Goal: Task Accomplishment & Management: Manage account settings

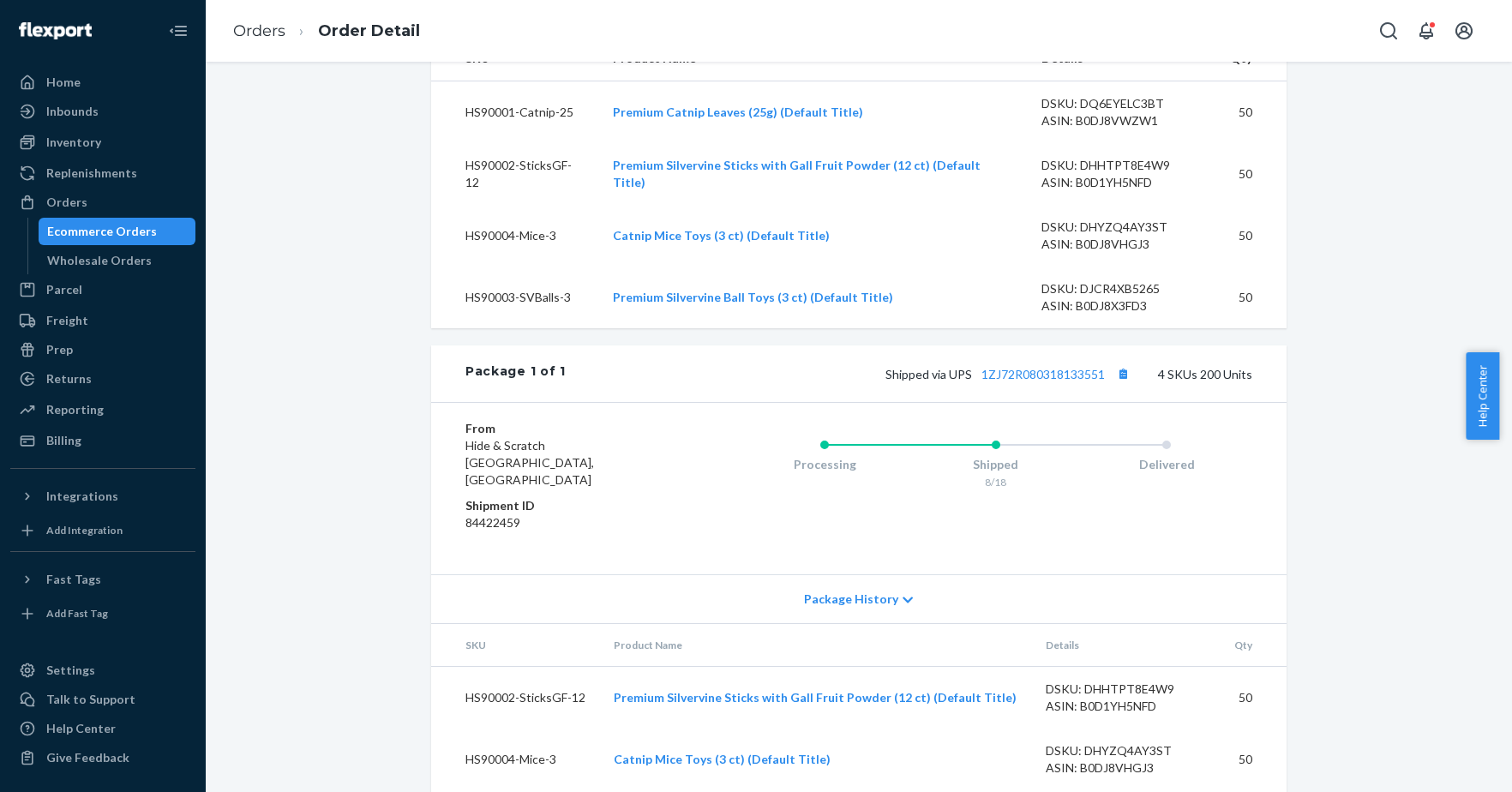
scroll to position [634, 0]
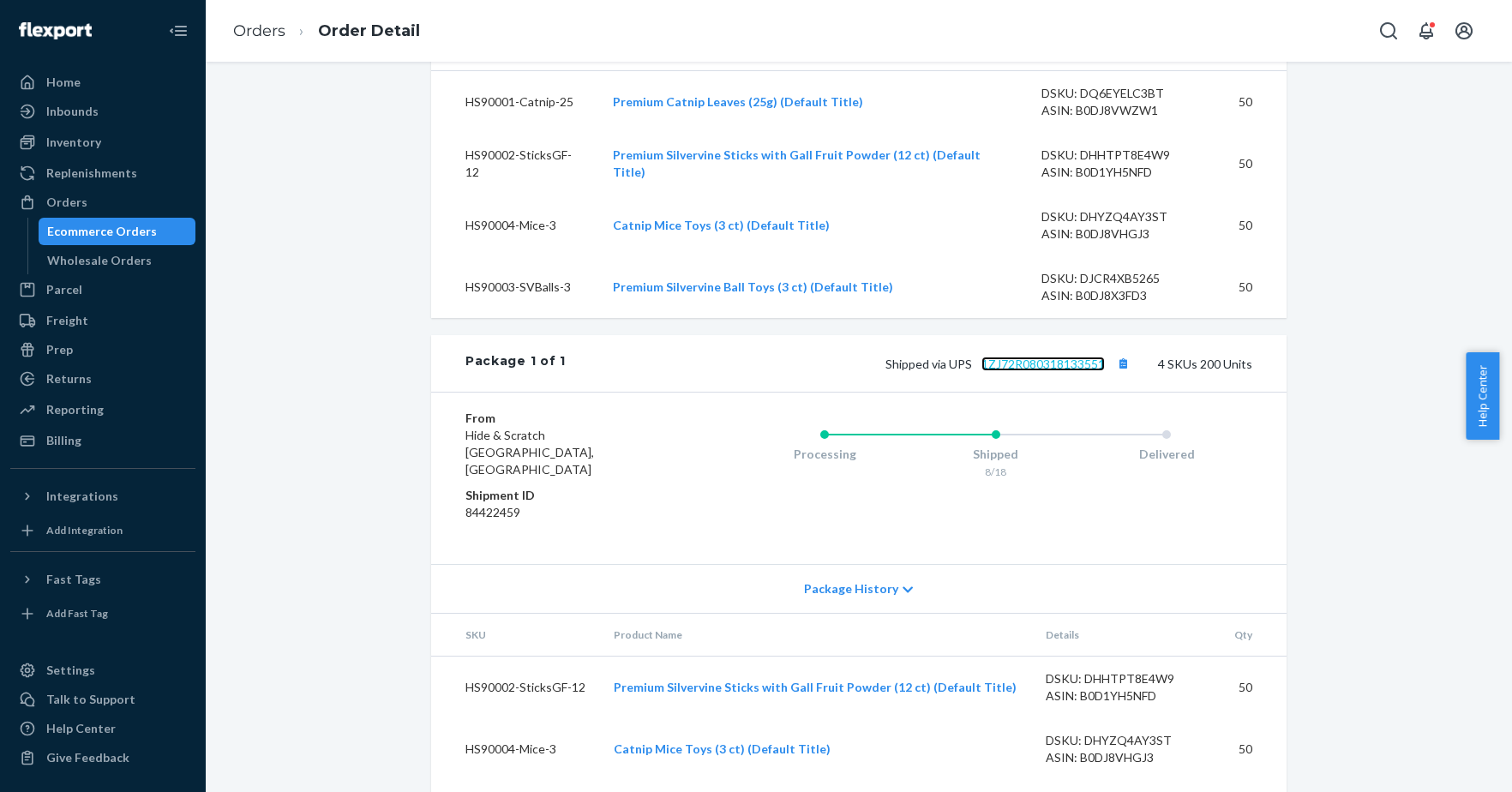
click at [1050, 371] on link "1ZJ72R080318133551" at bounding box center [1043, 364] width 123 height 15
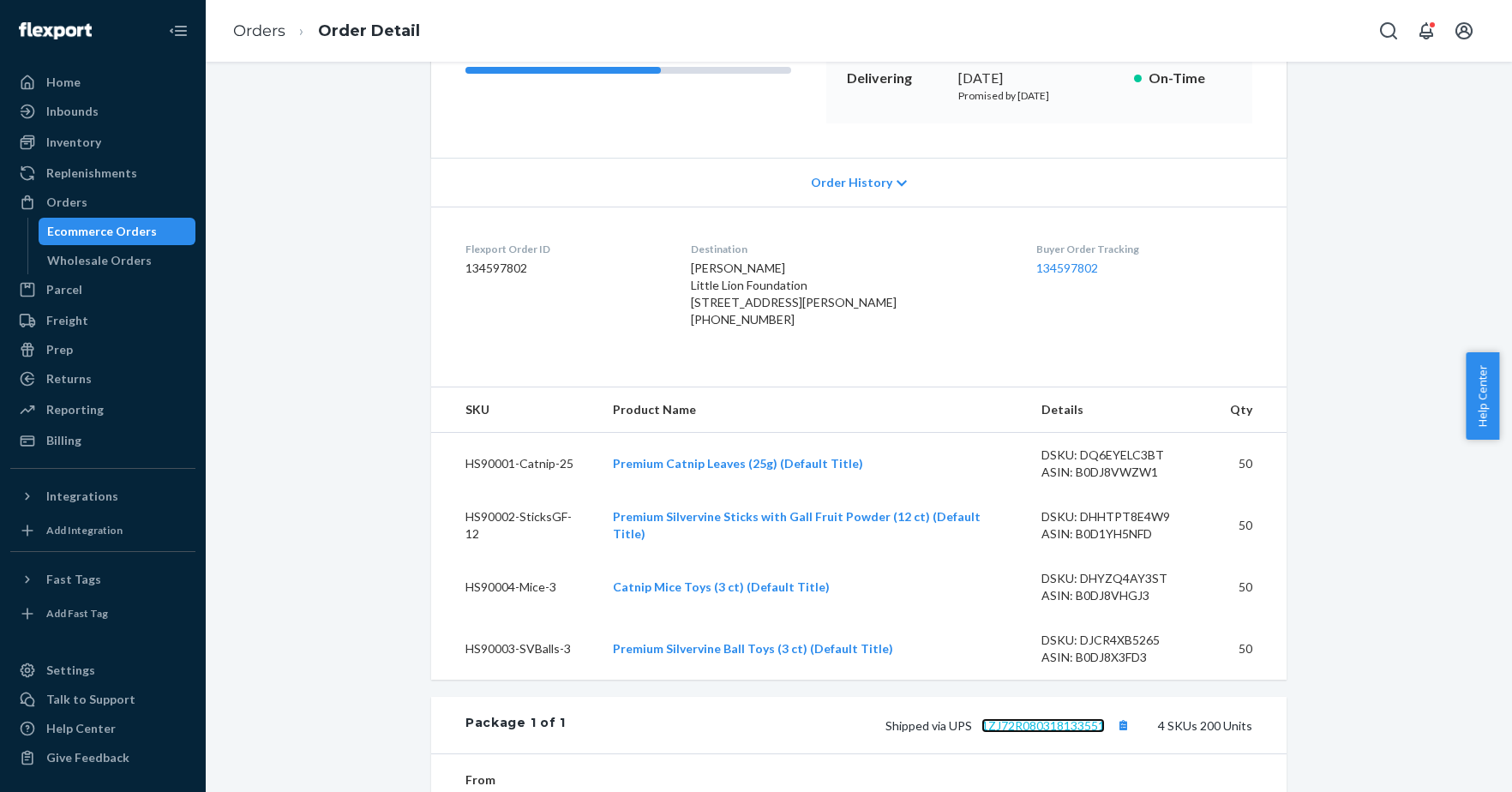
scroll to position [0, 0]
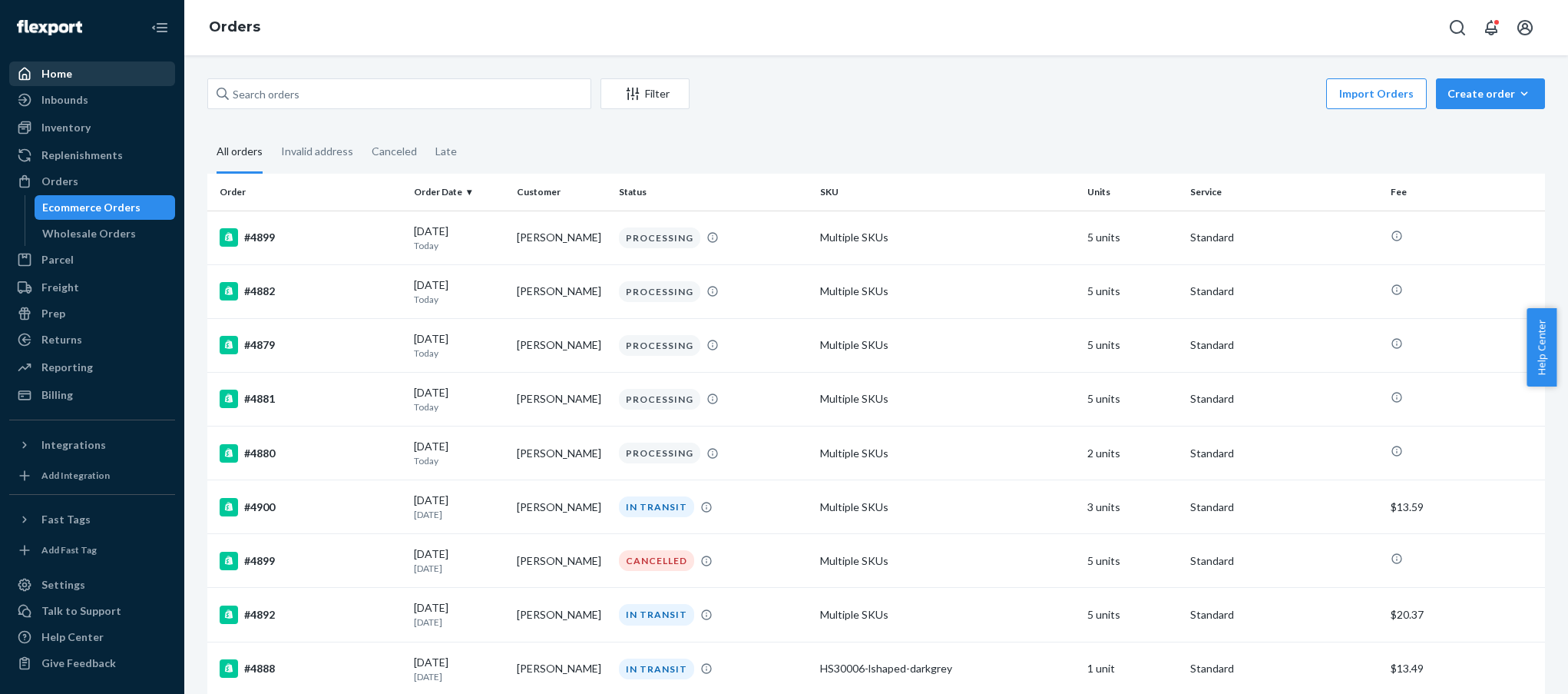
click at [52, 72] on div "Home" at bounding box center [57, 73] width 31 height 15
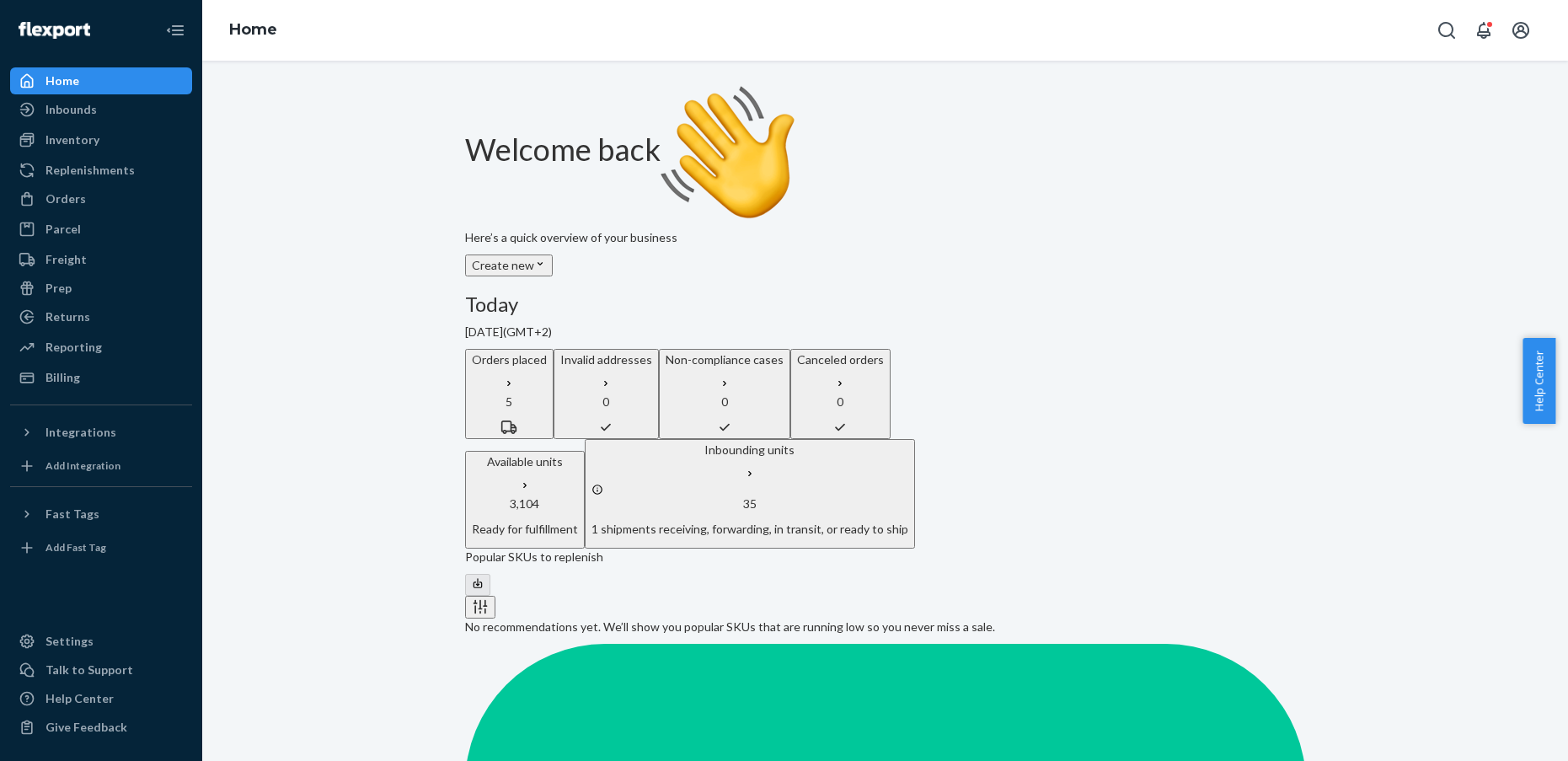
scroll to position [173, 0]
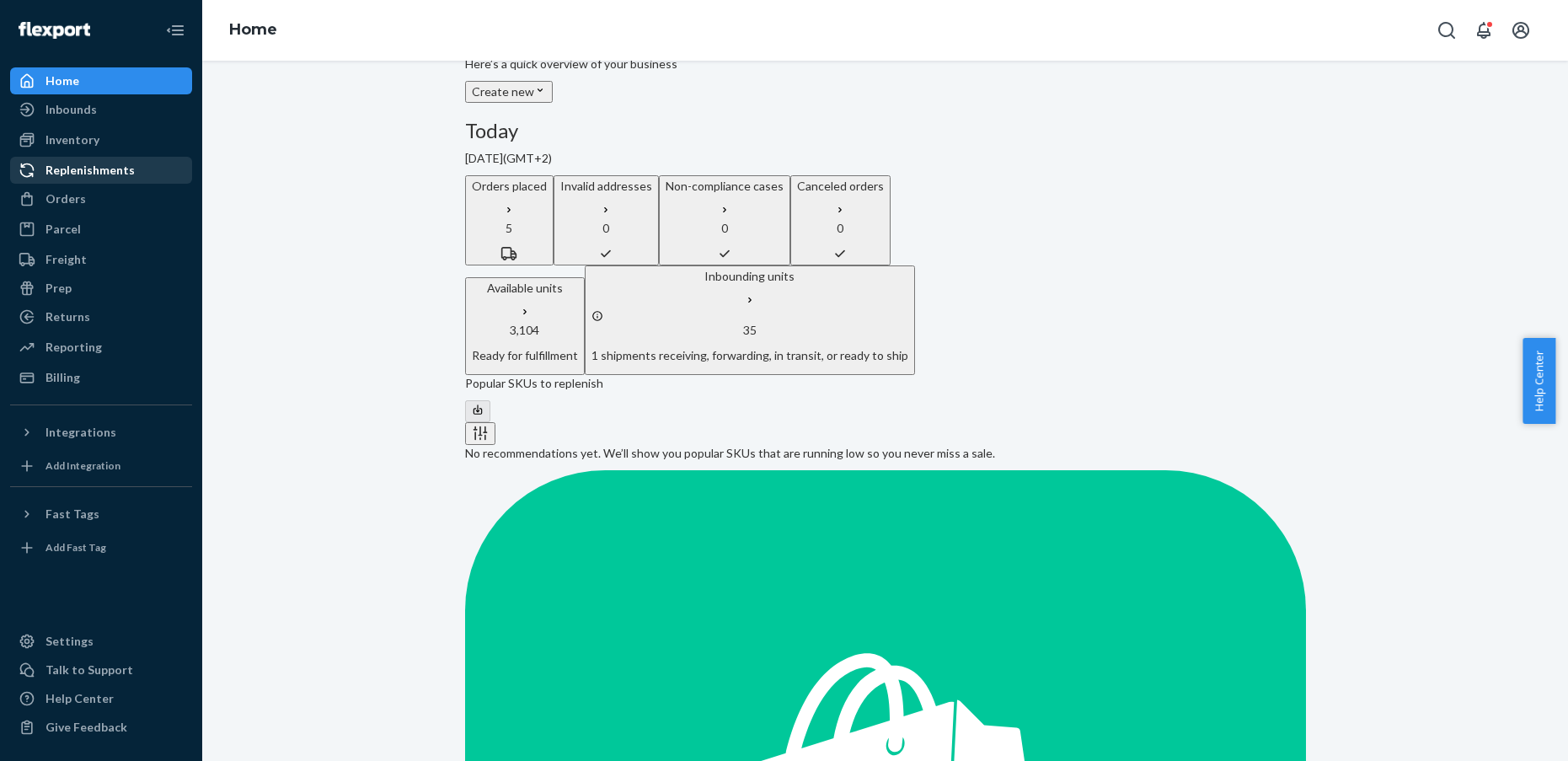
click at [118, 173] on div "Replenishments" at bounding box center [91, 170] width 90 height 17
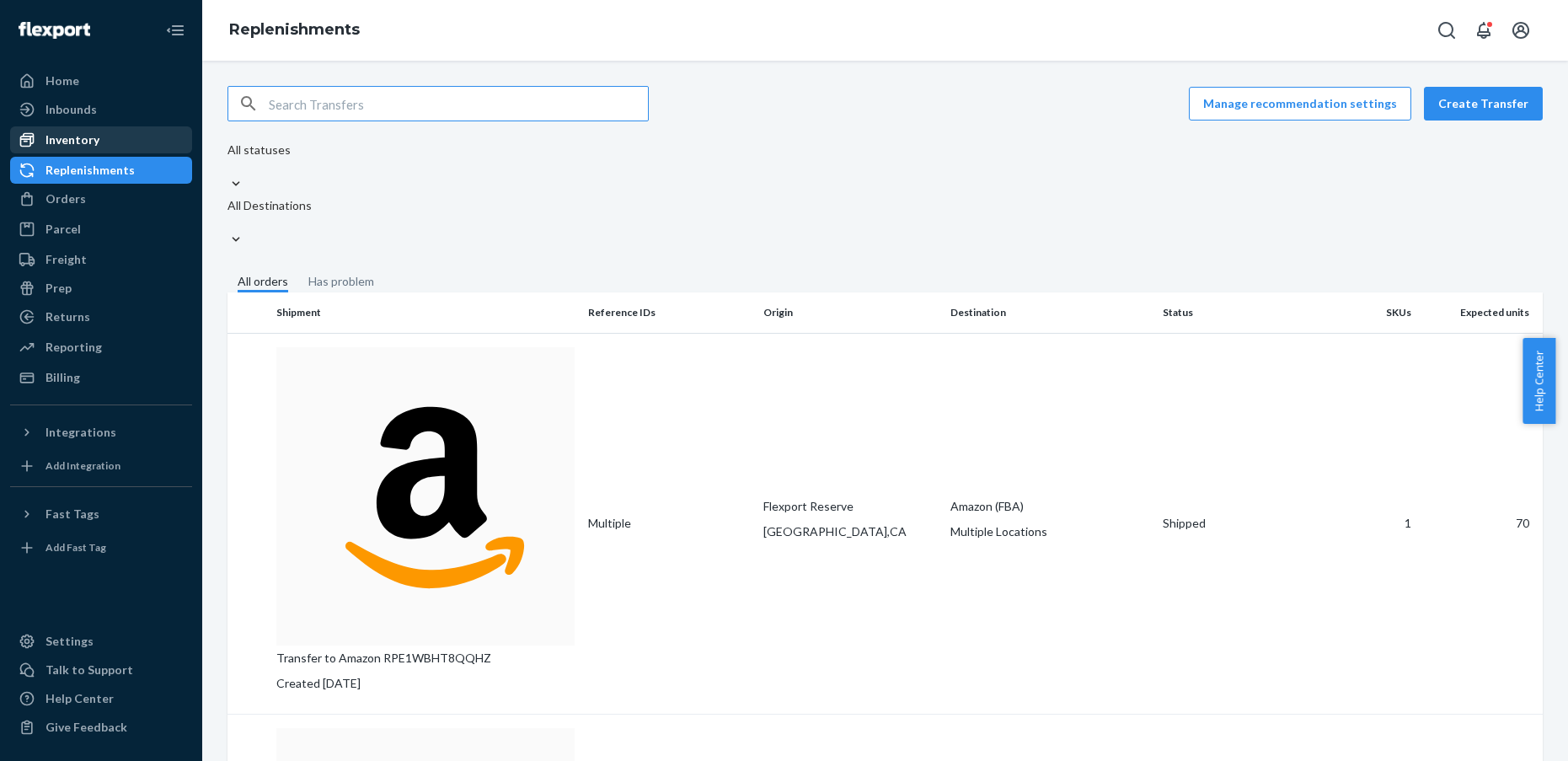
click at [70, 136] on div "Inventory" at bounding box center [72, 139] width 54 height 17
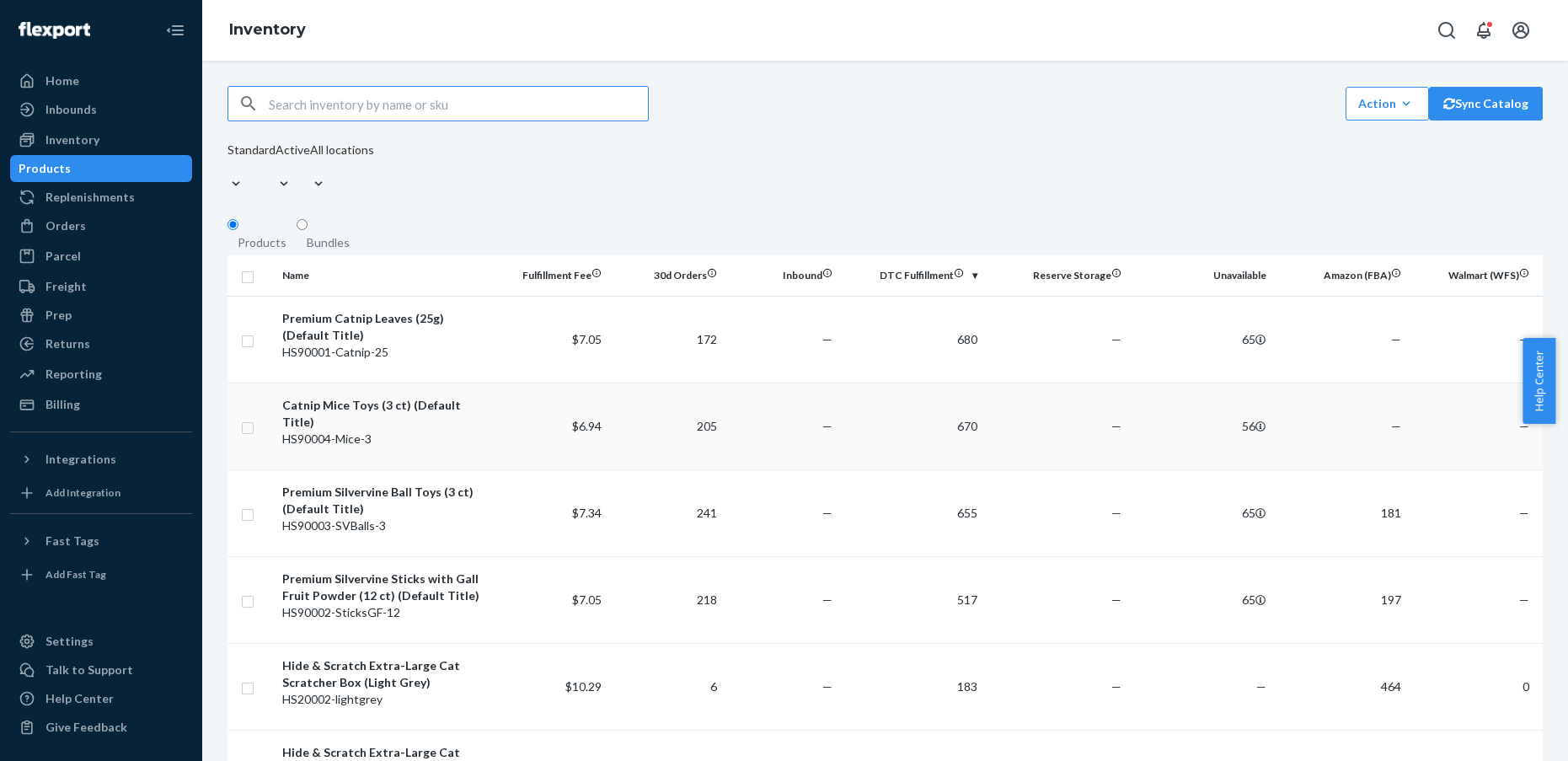
scroll to position [20, 0]
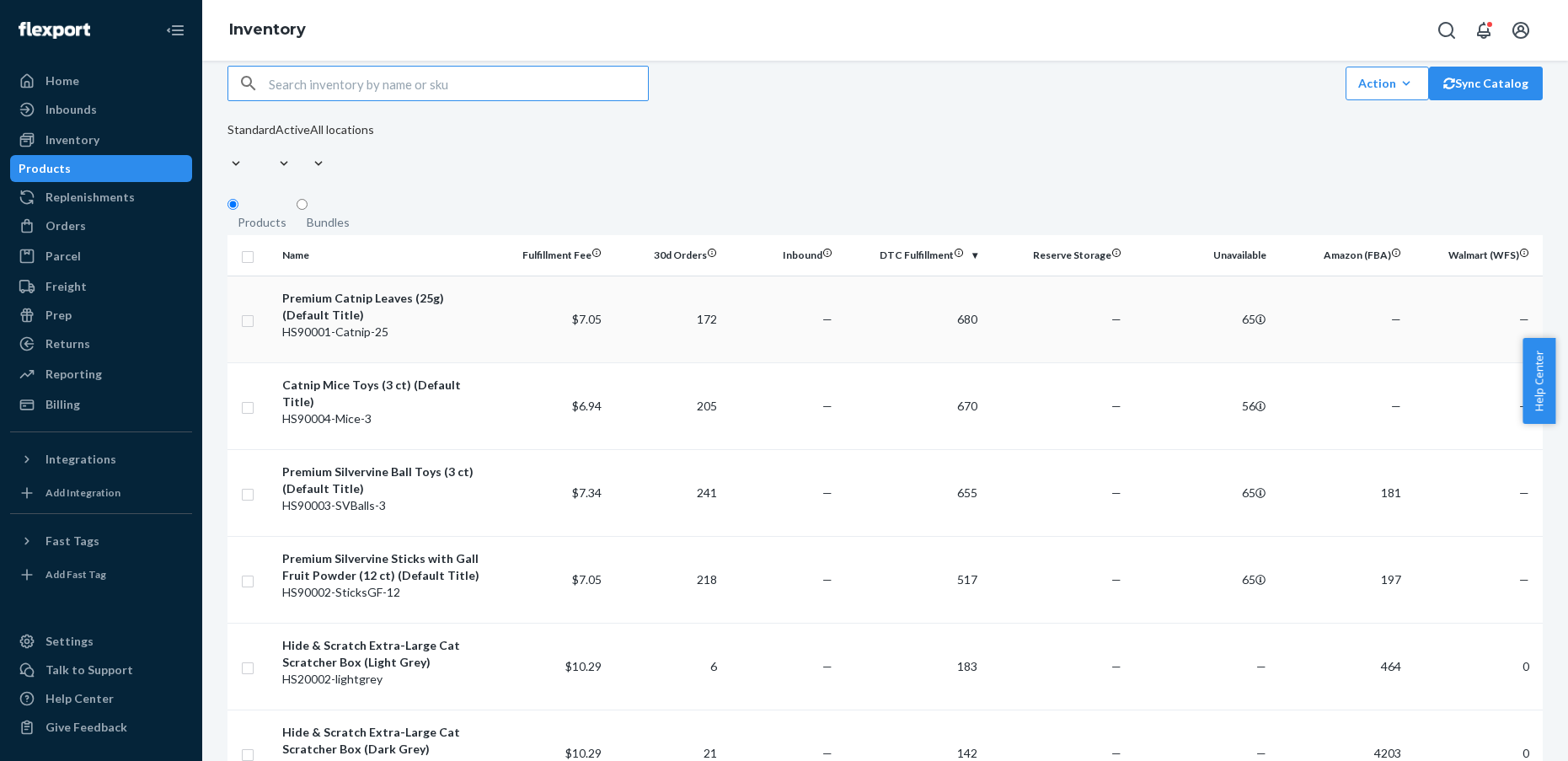
click at [245, 310] on input "checkbox" at bounding box center [248, 319] width 14 height 18
checkbox input "true"
click at [249, 397] on input "checkbox" at bounding box center [248, 405] width 14 height 18
checkbox input "true"
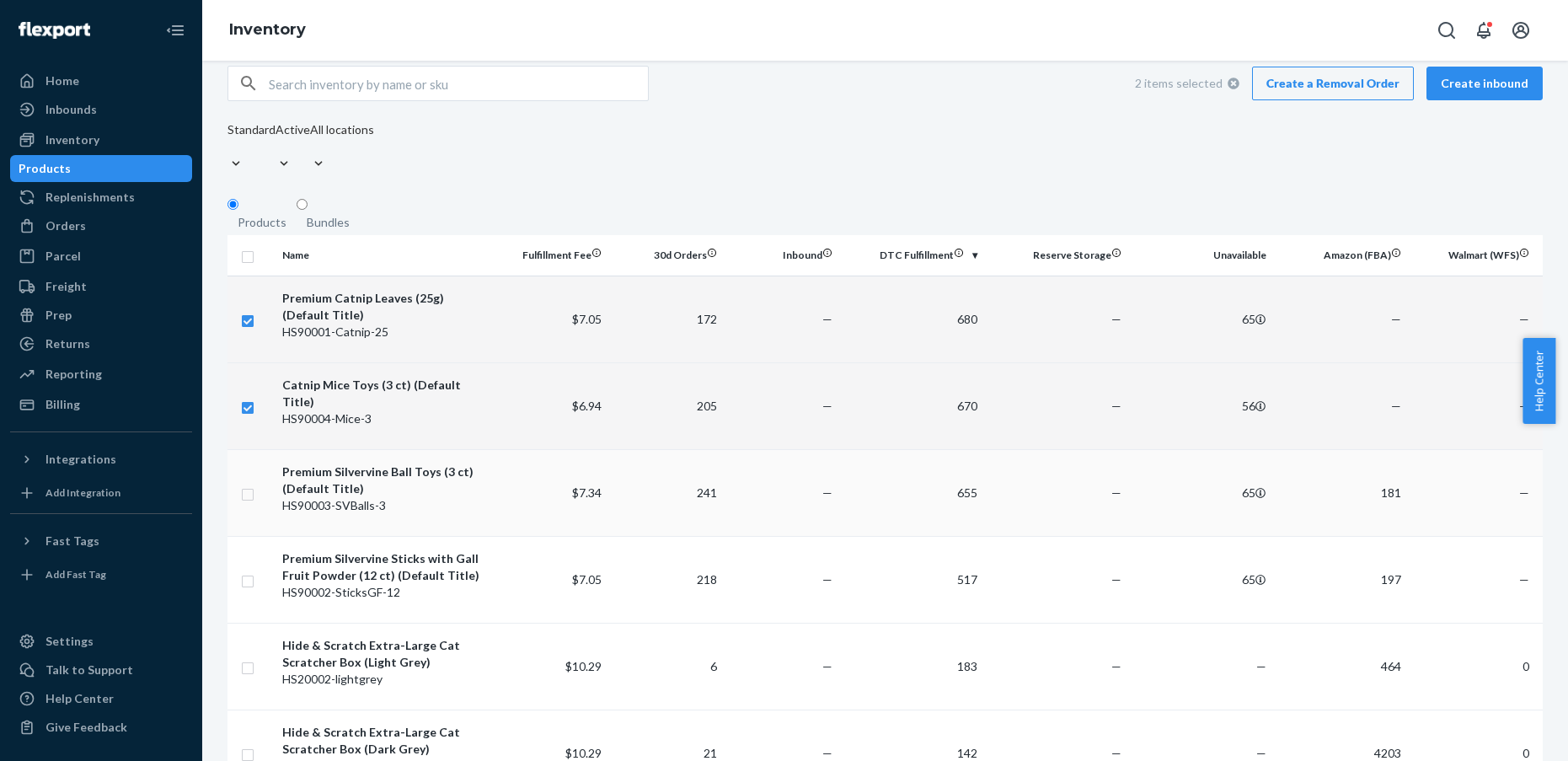
checkbox input "true"
click at [252, 483] on input "checkbox" at bounding box center [248, 492] width 14 height 18
checkbox input "true"
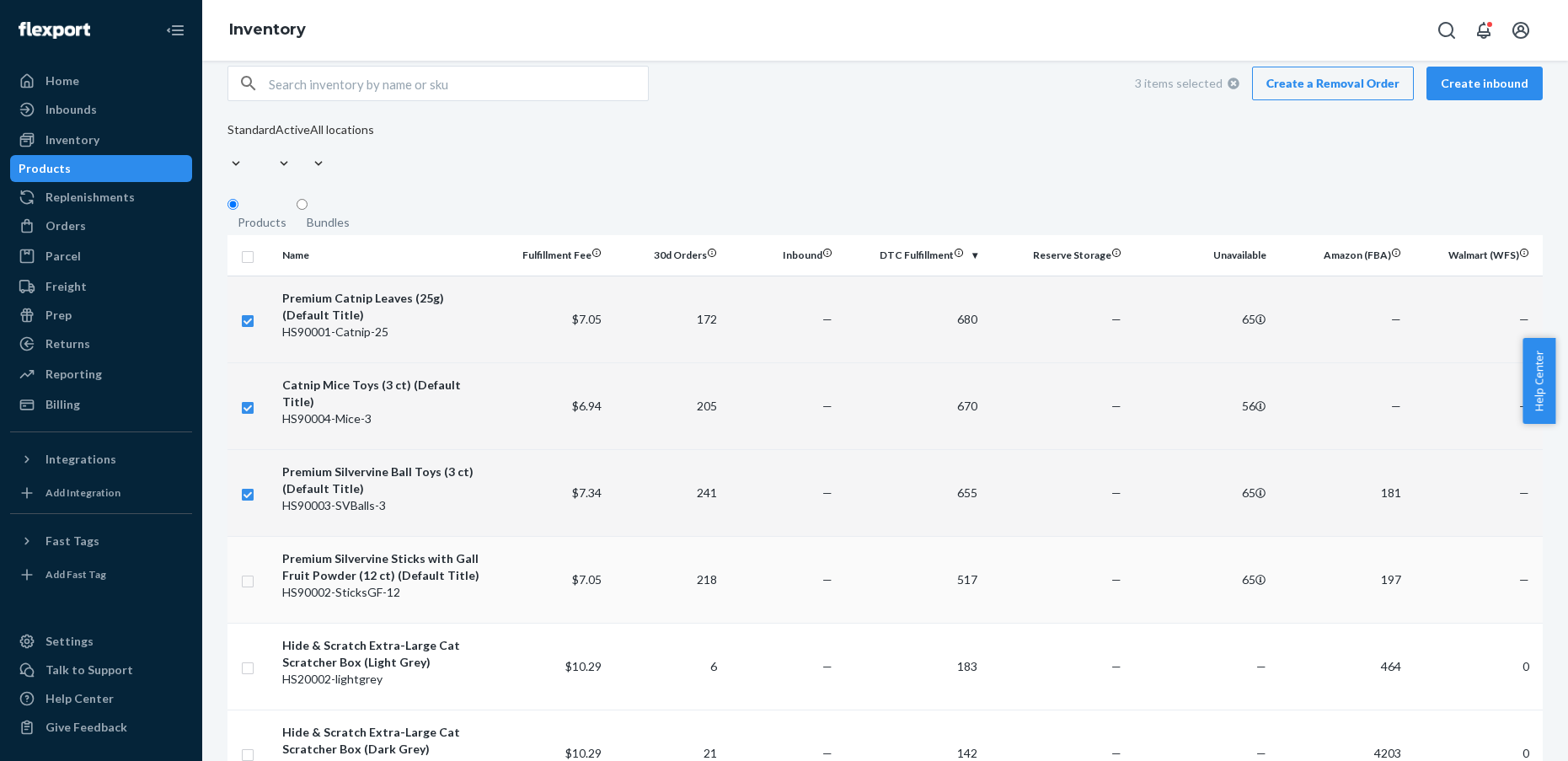
checkbox input "true"
click at [251, 570] on input "checkbox" at bounding box center [248, 579] width 14 height 18
checkbox input "true"
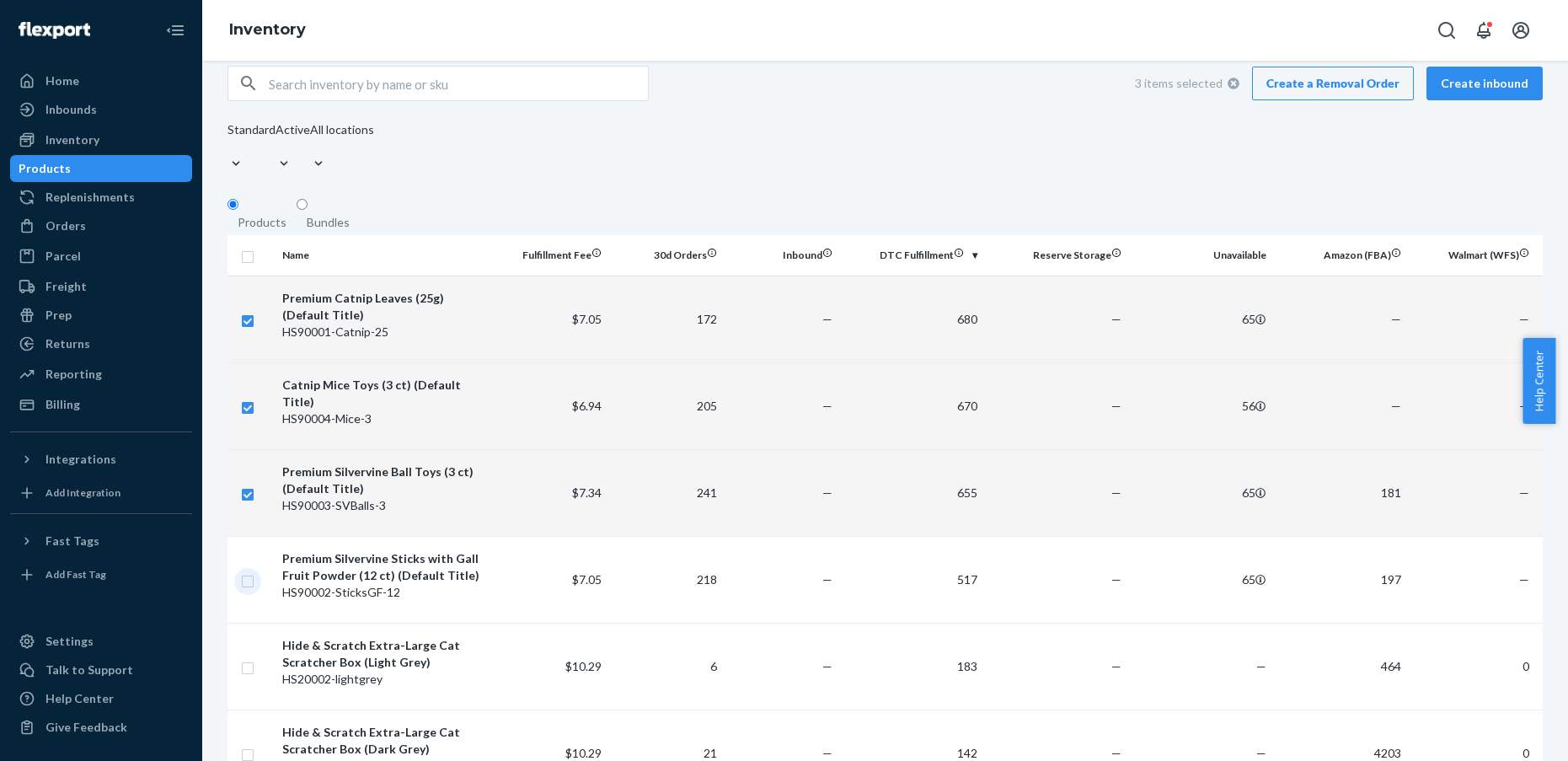
checkbox input "true"
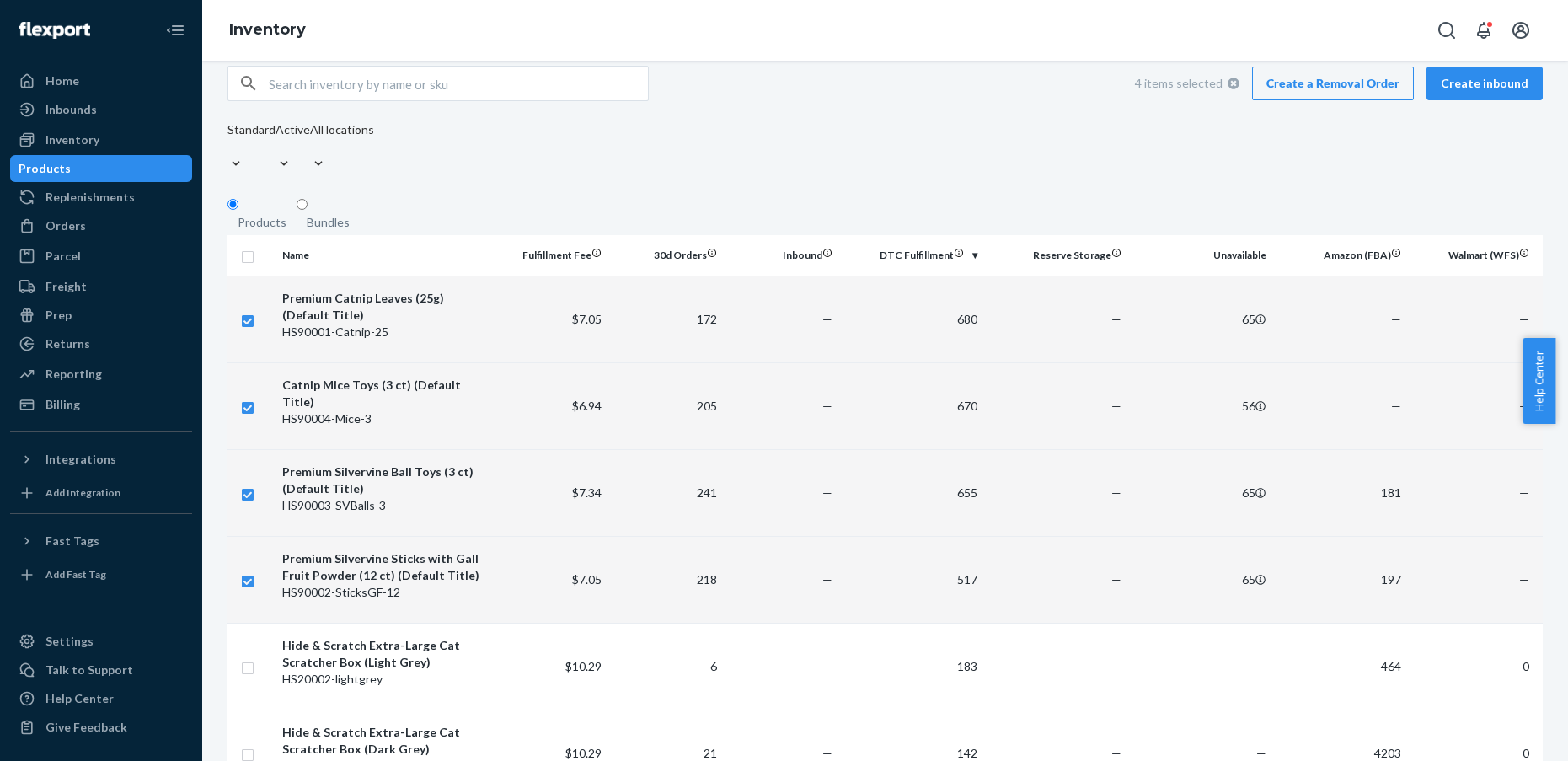
checkbox input "true"
click at [1371, 100] on link "Create a Removal Order" at bounding box center [1333, 83] width 162 height 34
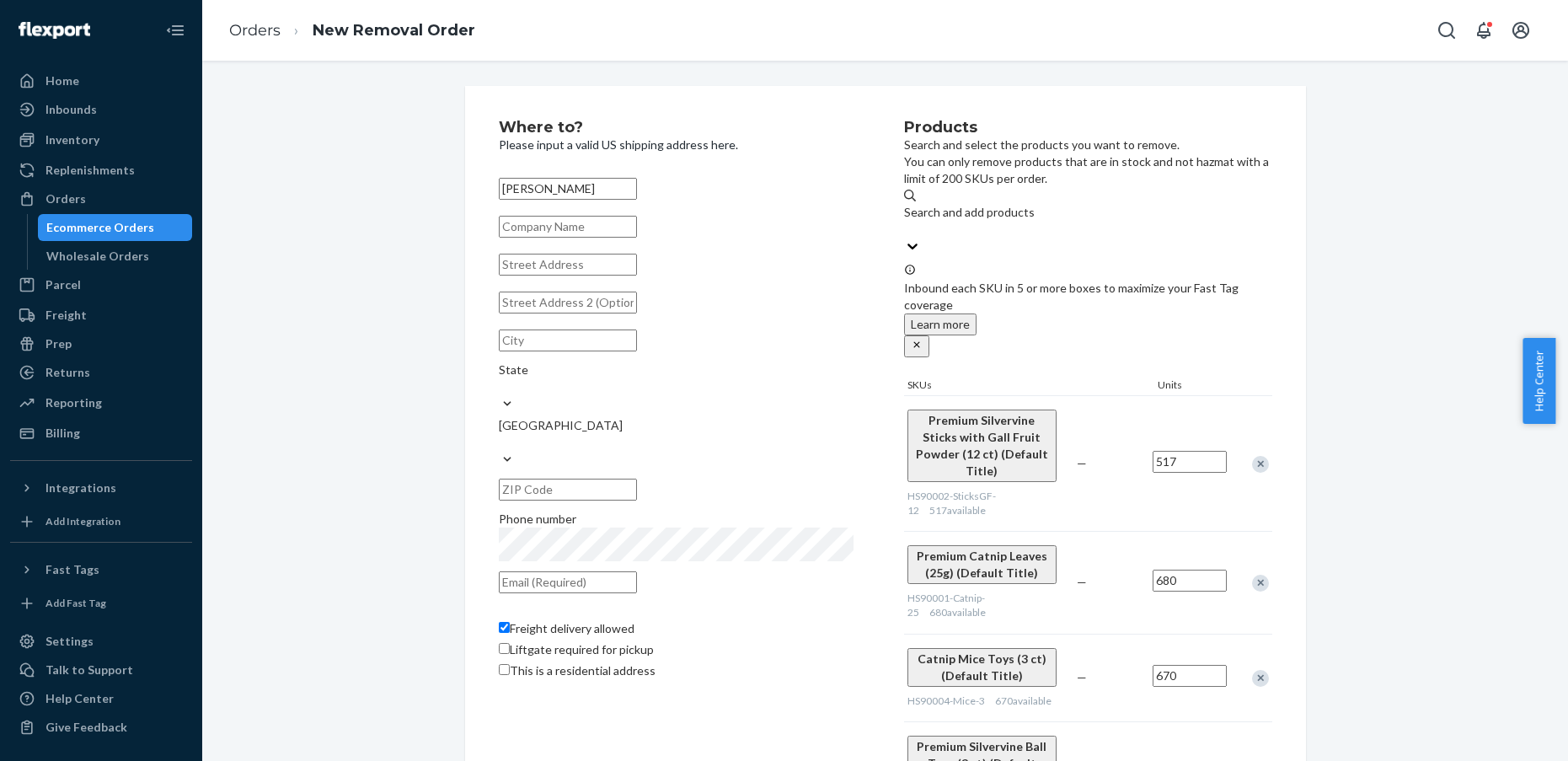
type input "Sally Williams"
type input "Mission Meow"
click at [538, 276] on input "text" at bounding box center [568, 264] width 138 height 21
paste input "1 Forrest Ave"
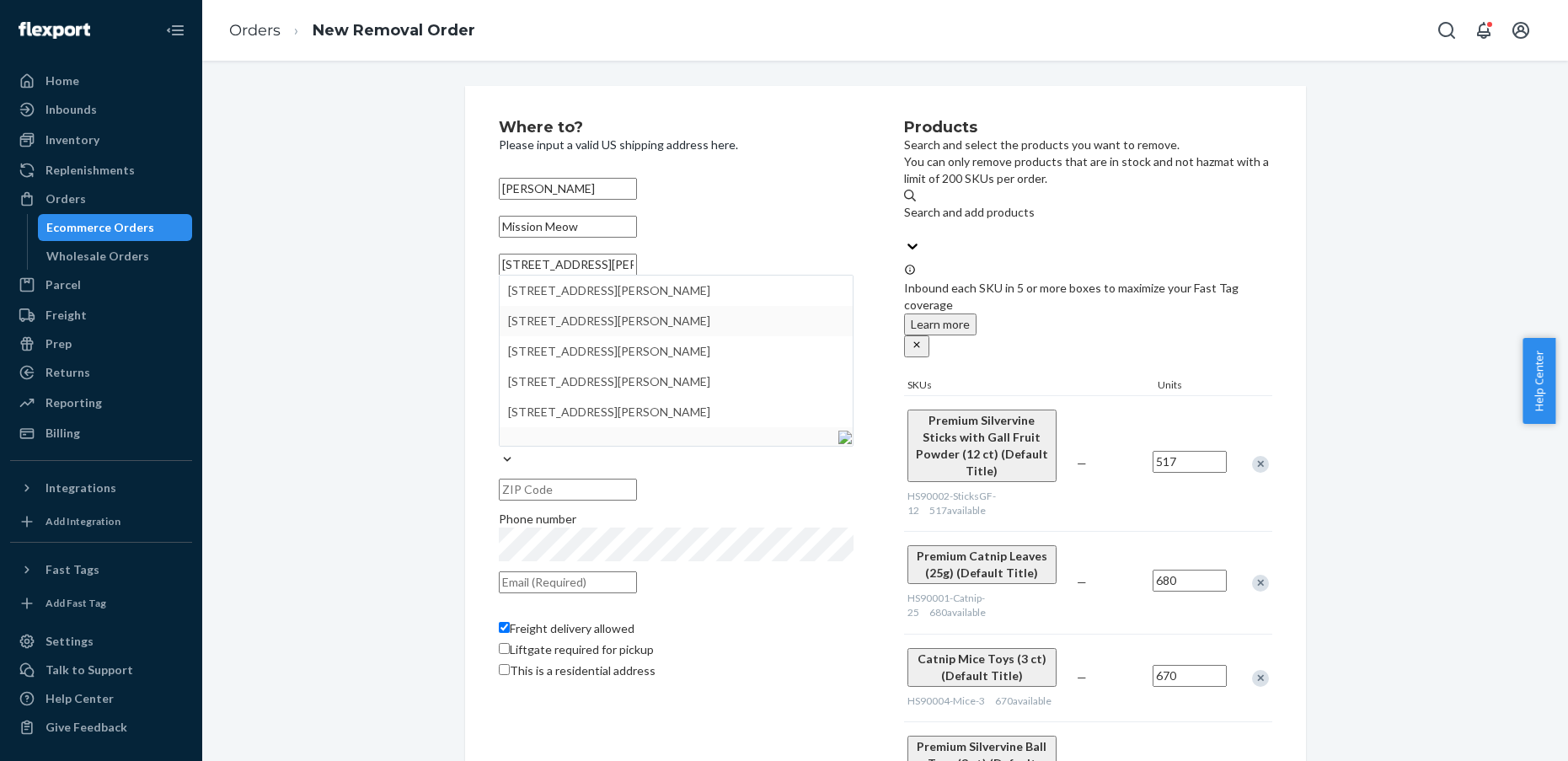
type input "1 Forrest Ave"
type input "Rumson"
type input "07760"
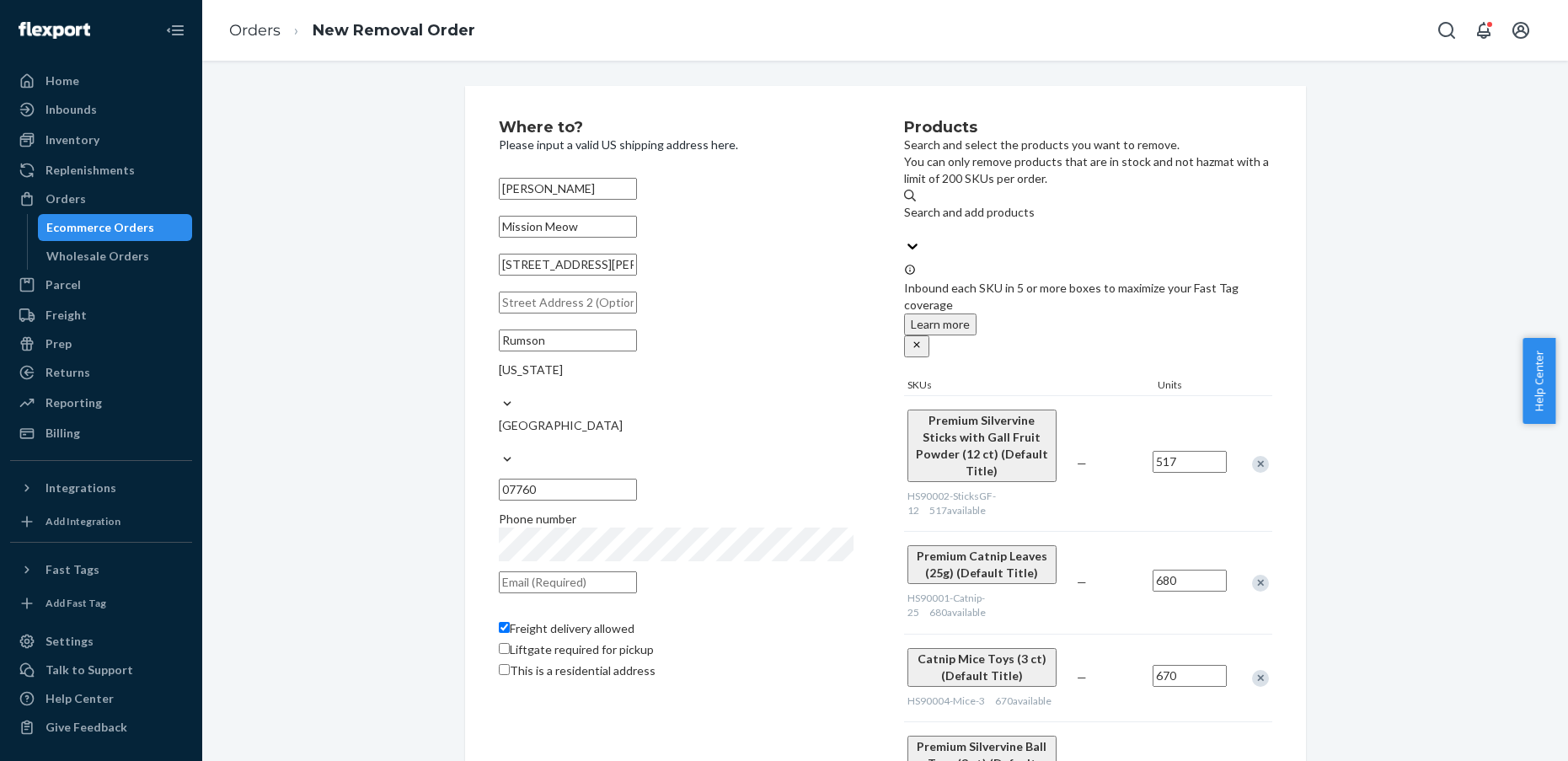
click at [584, 571] on input "text" at bounding box center [568, 582] width 138 height 21
click at [388, 480] on div "Where to? Please input a valid US shipping address here. Sally Williams Mission…" at bounding box center [884, 479] width 1340 height 787
click at [536, 571] on input "text" at bounding box center [568, 582] width 138 height 21
type input "carin@hideandscratch.com"
click at [1159, 450] on input "517" at bounding box center [1190, 461] width 74 height 21
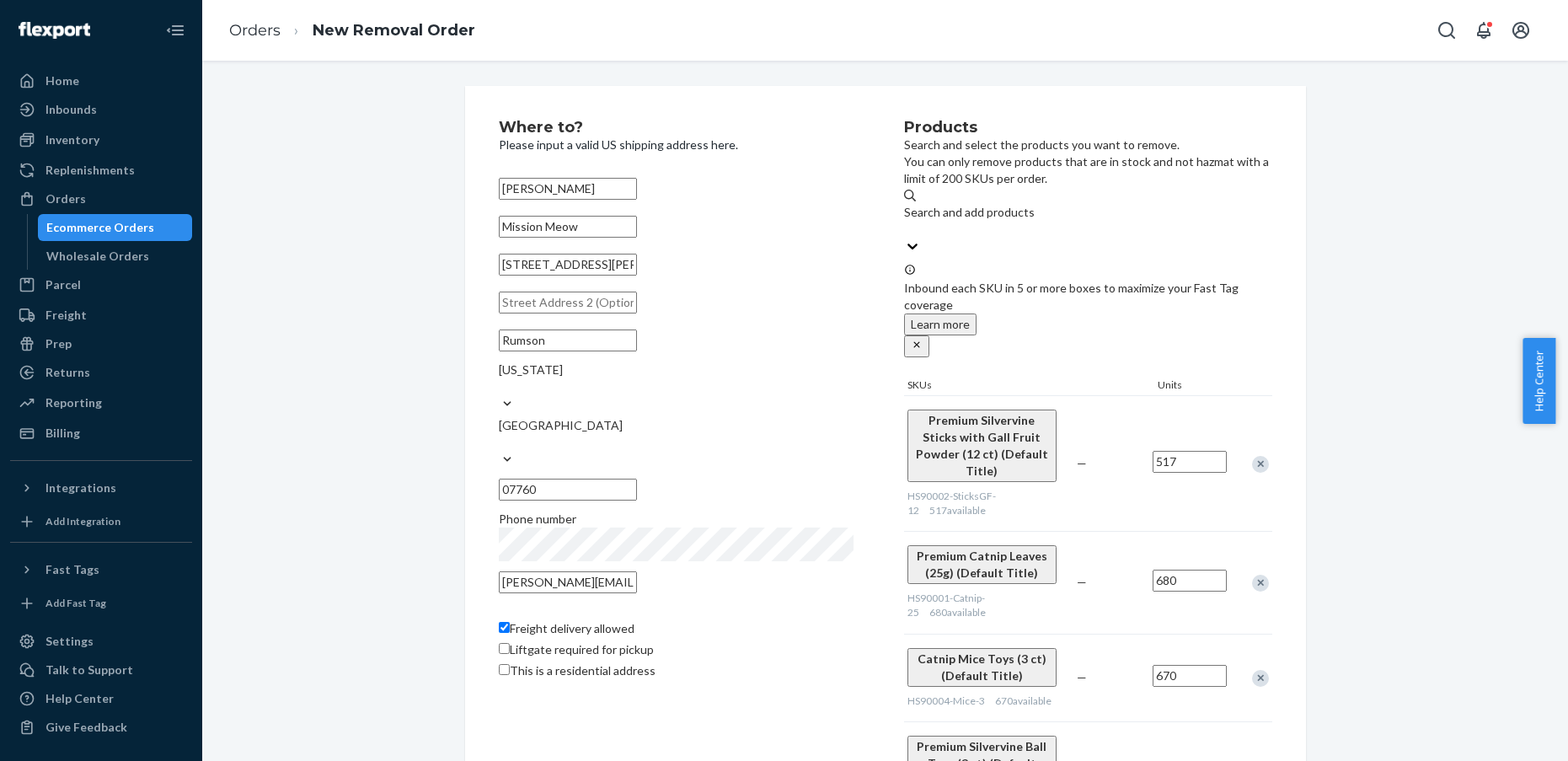
click at [1159, 450] on input "517" at bounding box center [1190, 461] width 74 height 21
type input "50"
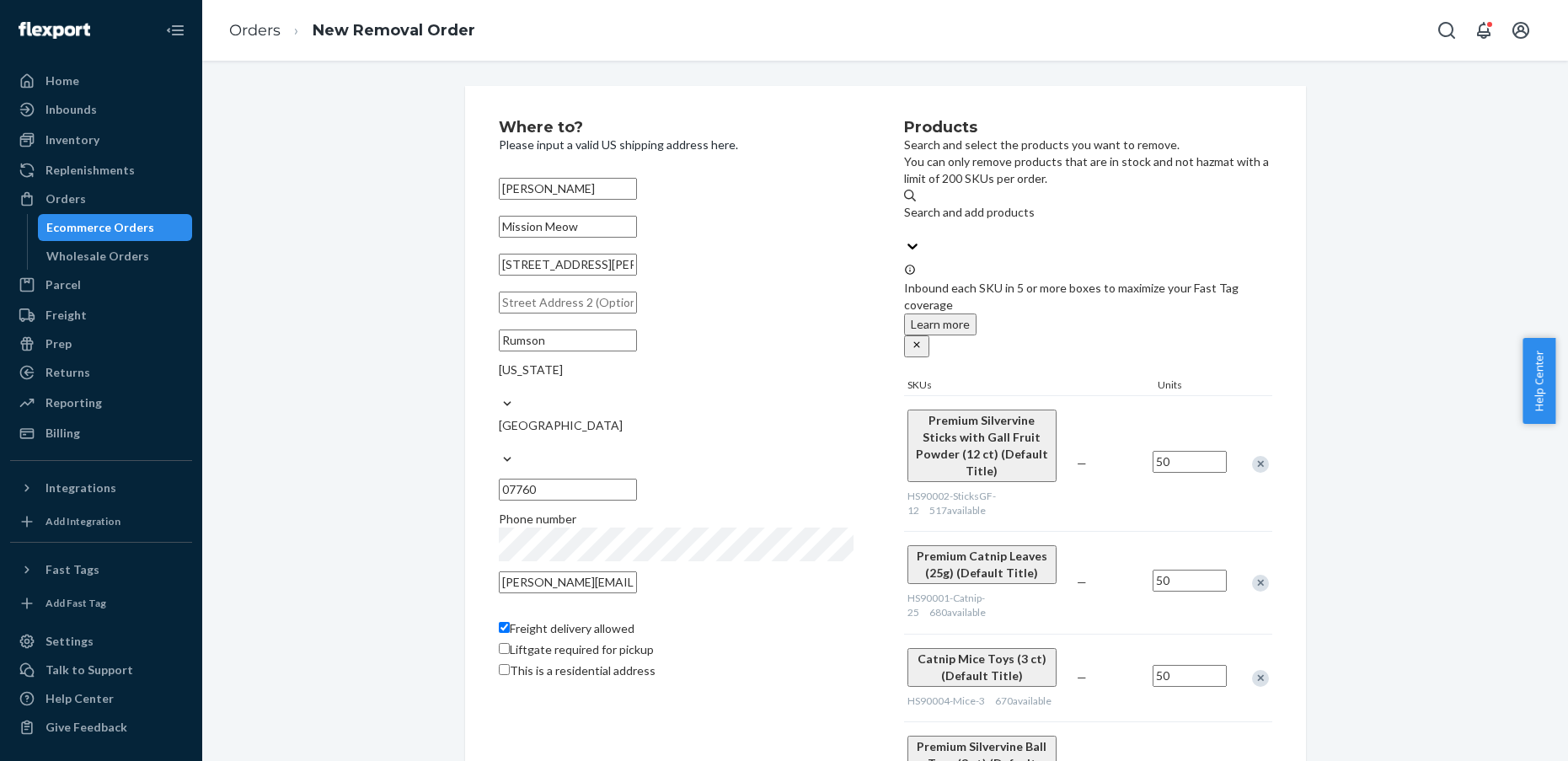
type input "50"
click at [1404, 433] on div "Where to? Please input a valid US shipping address here. Sally Williams Mission…" at bounding box center [884, 479] width 1340 height 787
click at [508, 620] on label "Freight delivery allowed" at bounding box center [566, 628] width 135 height 17
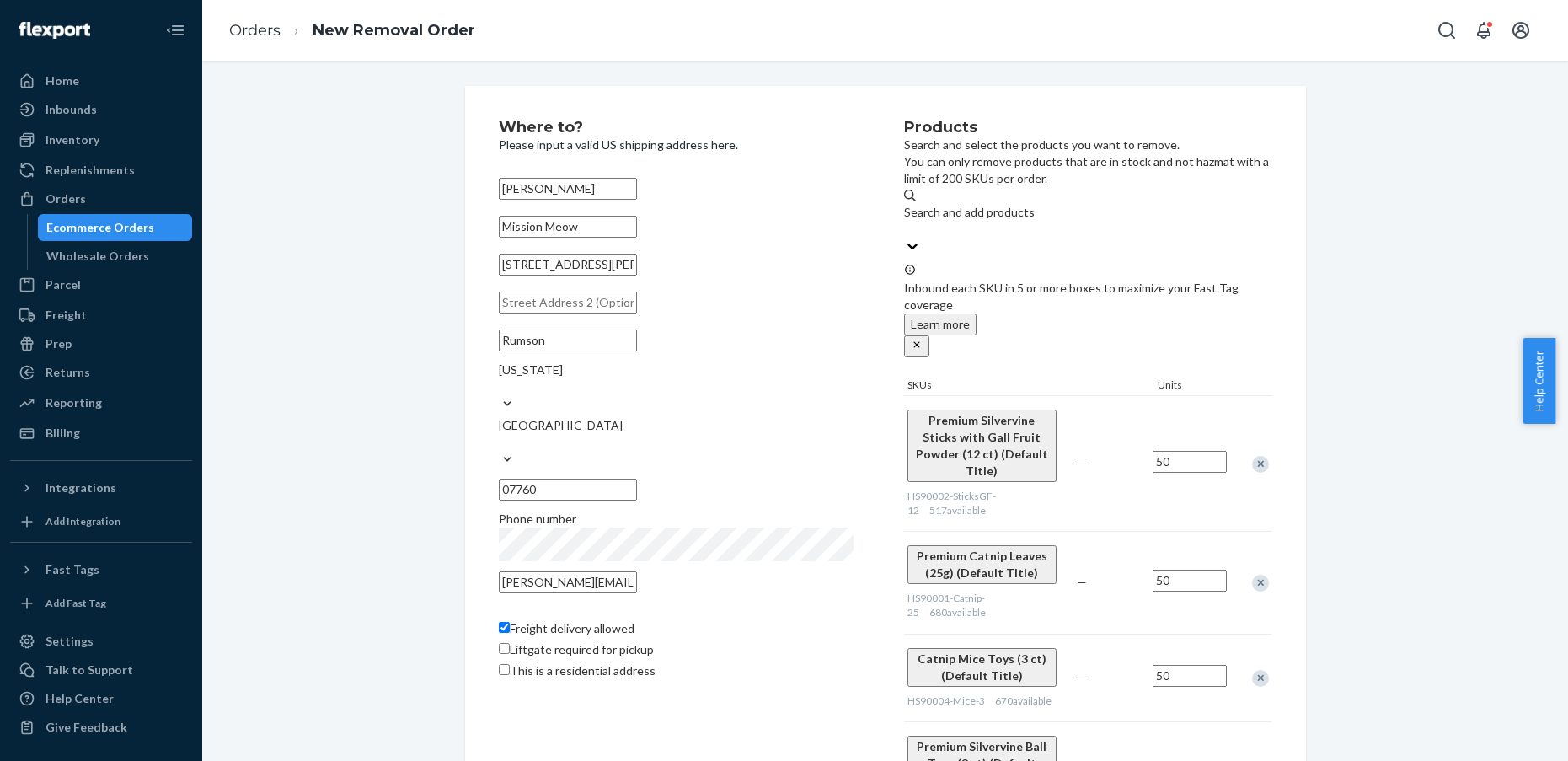
click at [508, 622] on input "Freight delivery allowed" at bounding box center [504, 627] width 11 height 11
checkbox input "false"
click at [1365, 476] on div "Where to? Please input a valid US shipping address here. Sally Williams Mission…" at bounding box center [884, 479] width 1340 height 787
click at [1421, 539] on div "Where to? Please input a valid US shipping address here. Sally Williams Mission…" at bounding box center [884, 479] width 1340 height 787
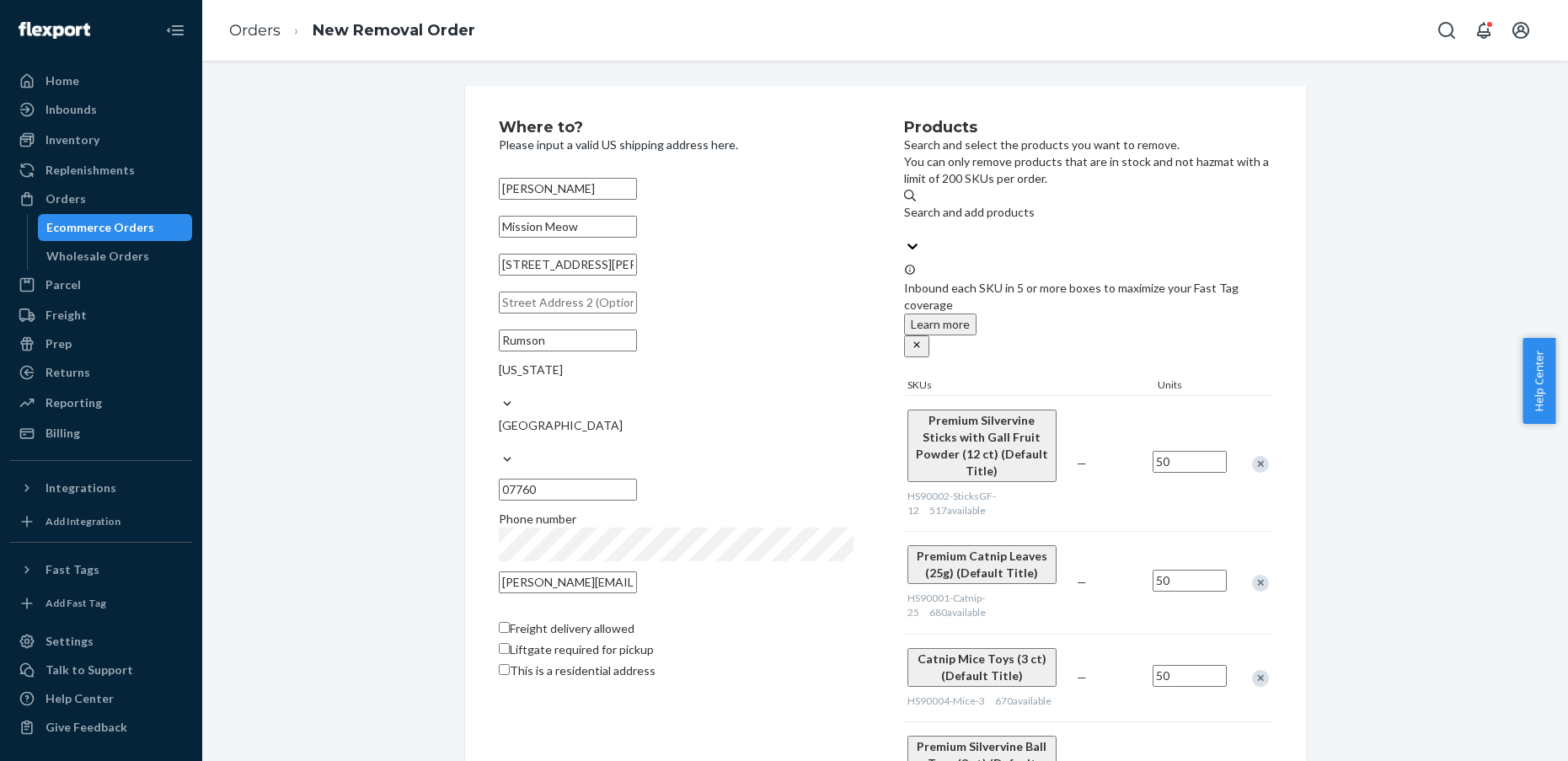
click at [1488, 468] on div "Where to? Please input a valid US shipping address here. Sally Williams Mission…" at bounding box center [884, 479] width 1340 height 787
click at [923, 339] on icon "close" at bounding box center [916, 345] width 12 height 12
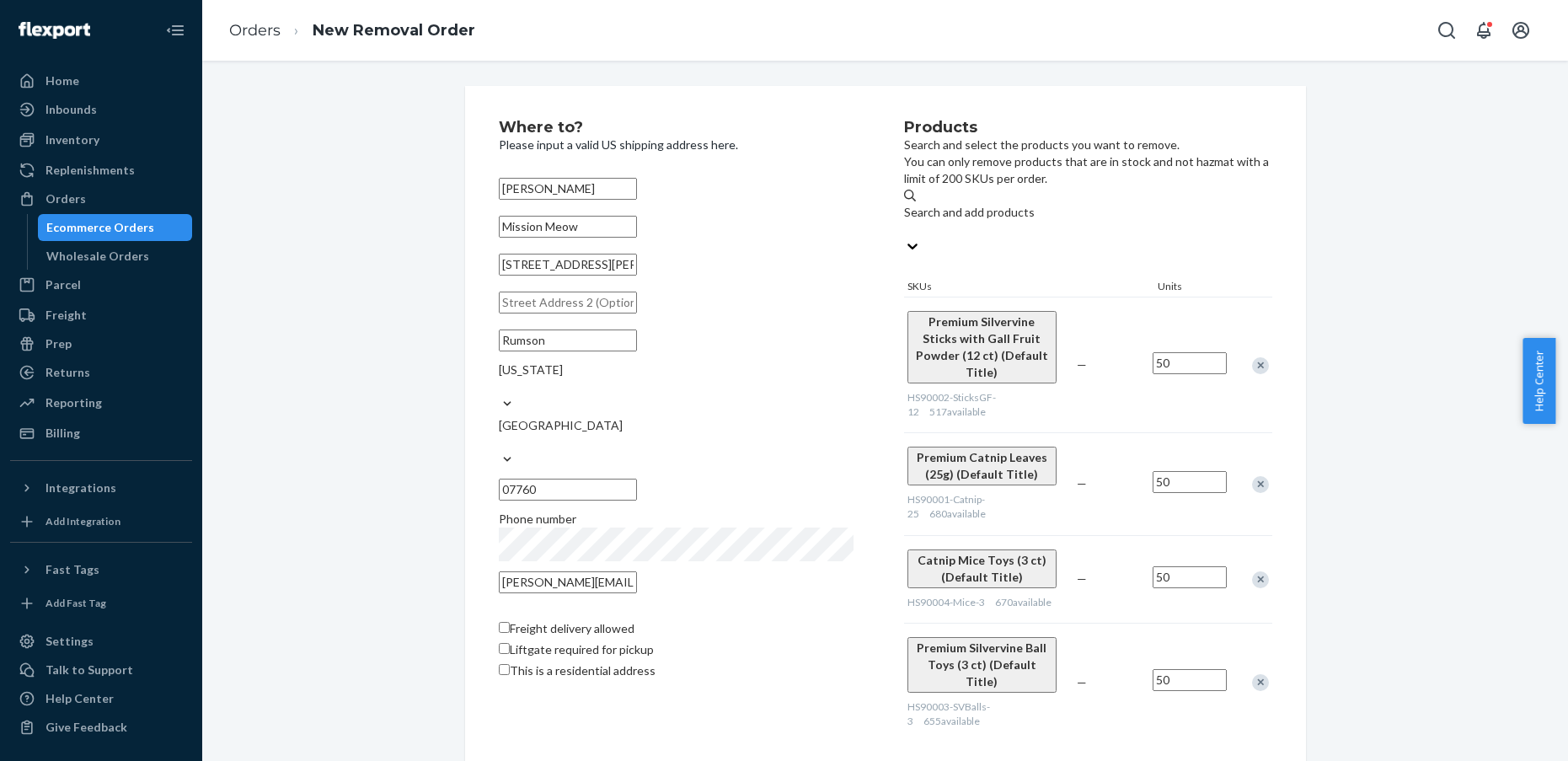
click at [1396, 582] on div "Where to? Please input a valid US shipping address here. Sally Williams Mission…" at bounding box center [884, 430] width 1340 height 689
click at [563, 668] on span "This is a residential address" at bounding box center [583, 669] width 146 height 15
click at [510, 668] on input "This is a residential address" at bounding box center [504, 668] width 11 height 11
checkbox input "true"
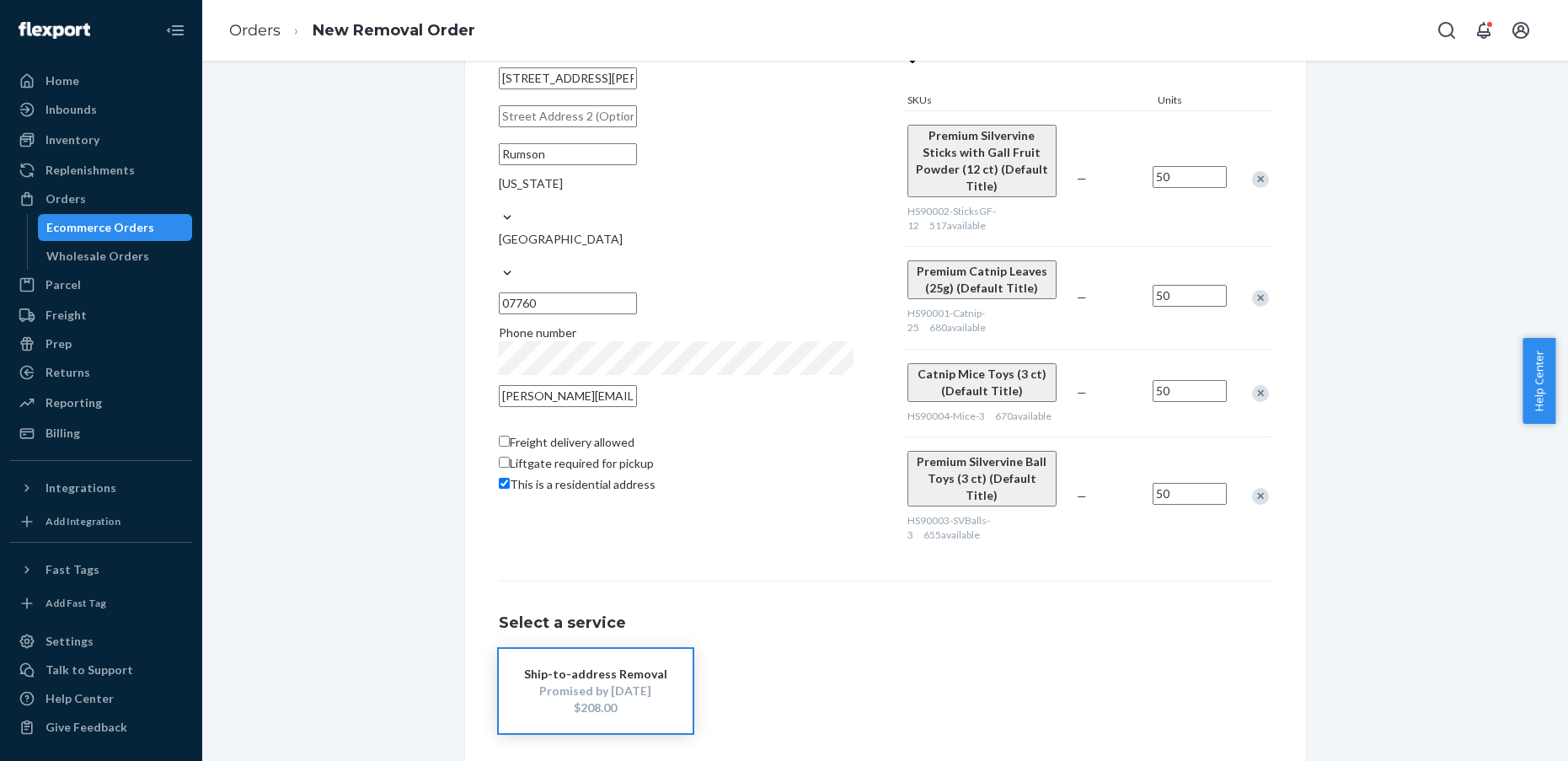
scroll to position [175, 0]
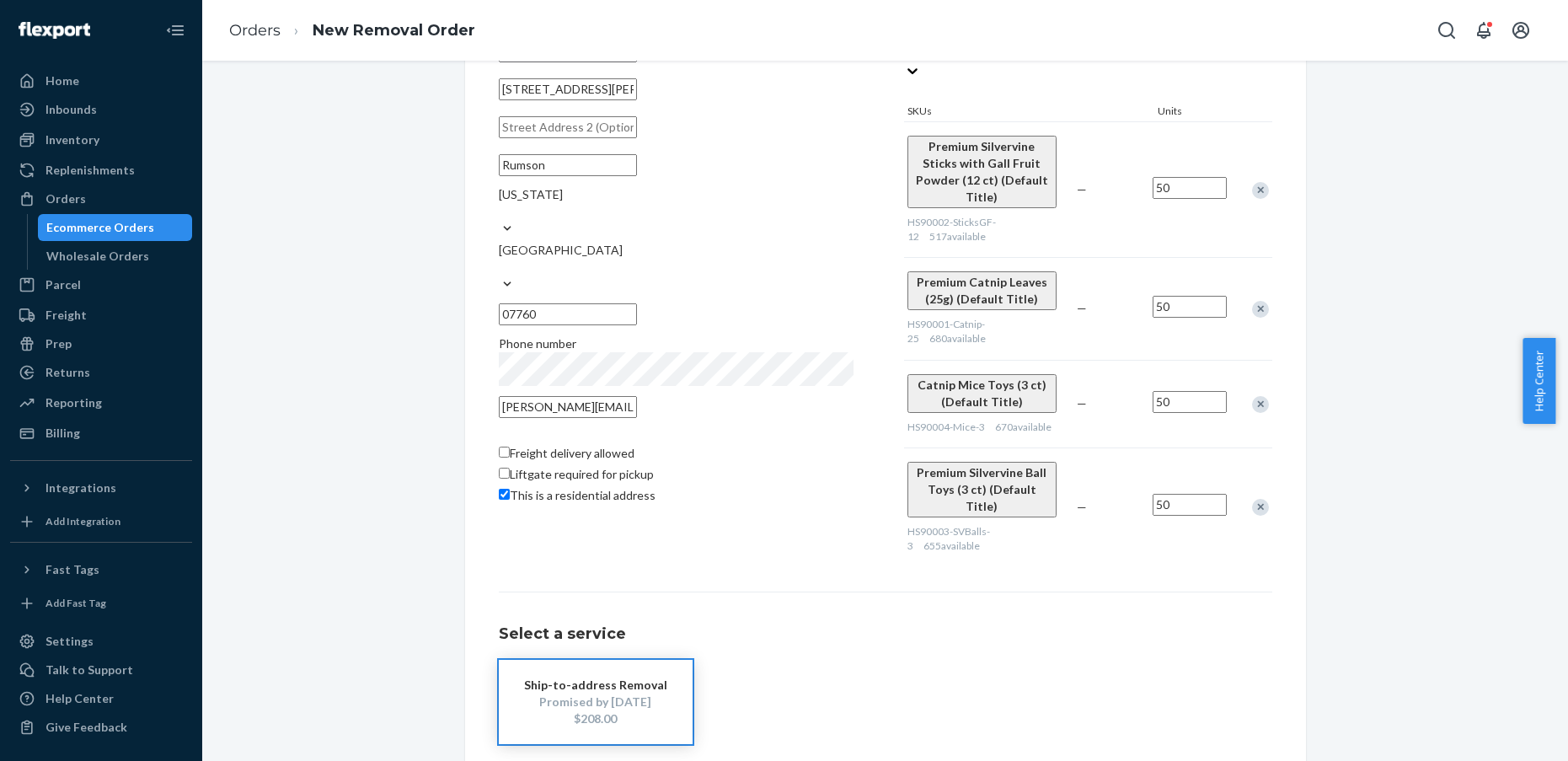
click at [569, 693] on div "Promised by Sep 19, 2025" at bounding box center [595, 701] width 143 height 17
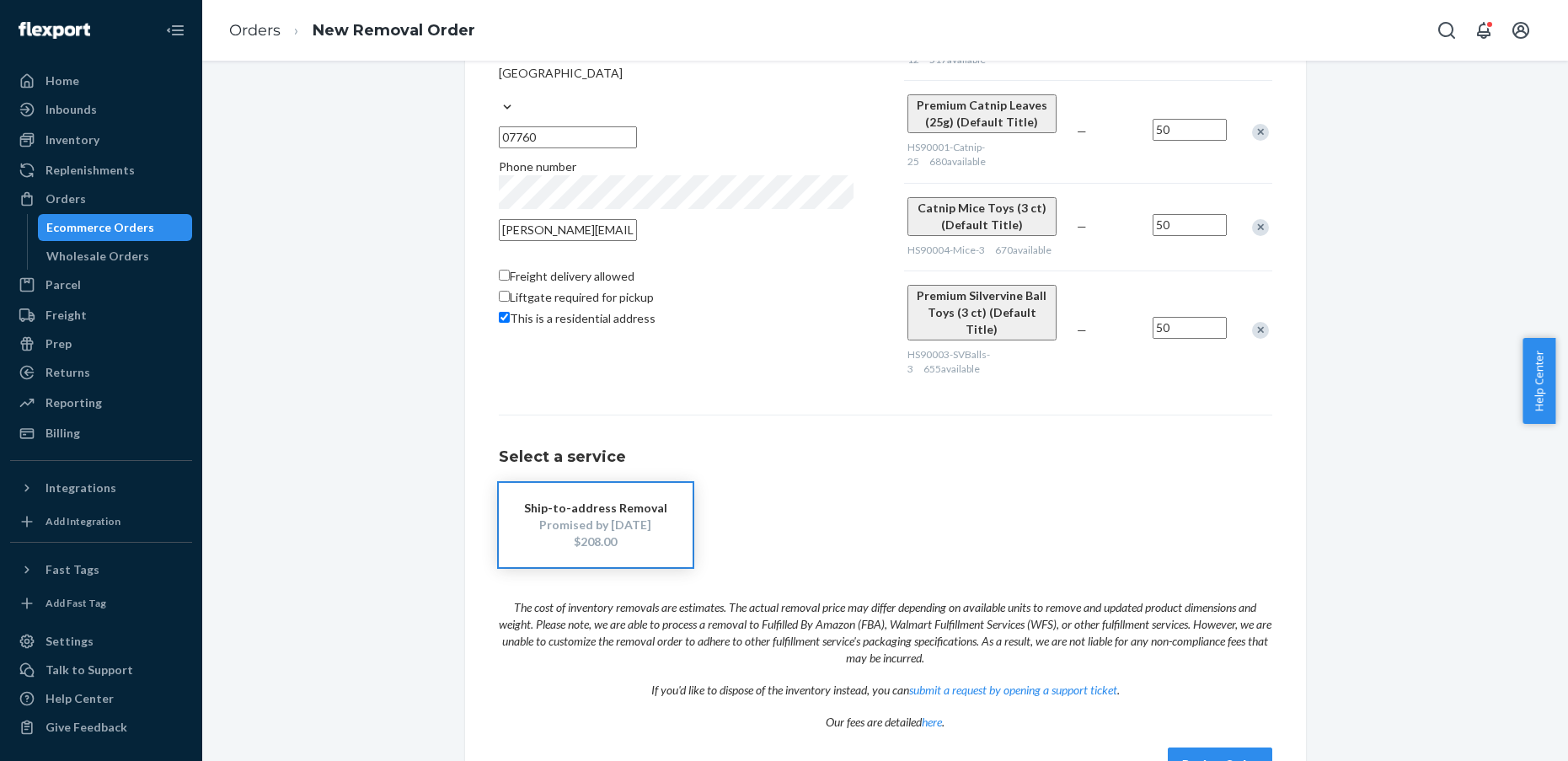
click at [1207, 747] on button "Review Order" at bounding box center [1219, 764] width 104 height 34
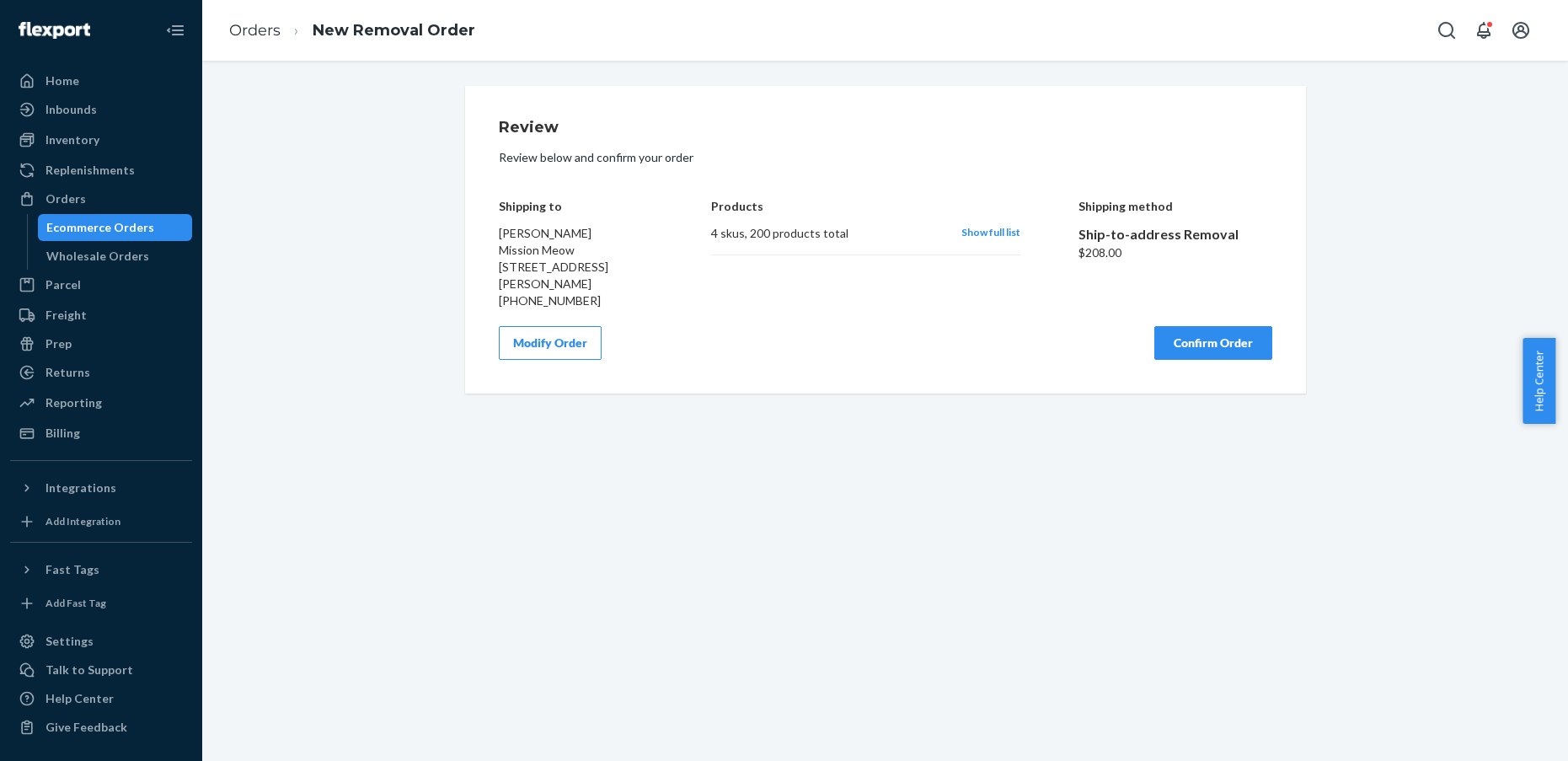
click at [1205, 344] on button "Confirm Order" at bounding box center [1212, 343] width 118 height 34
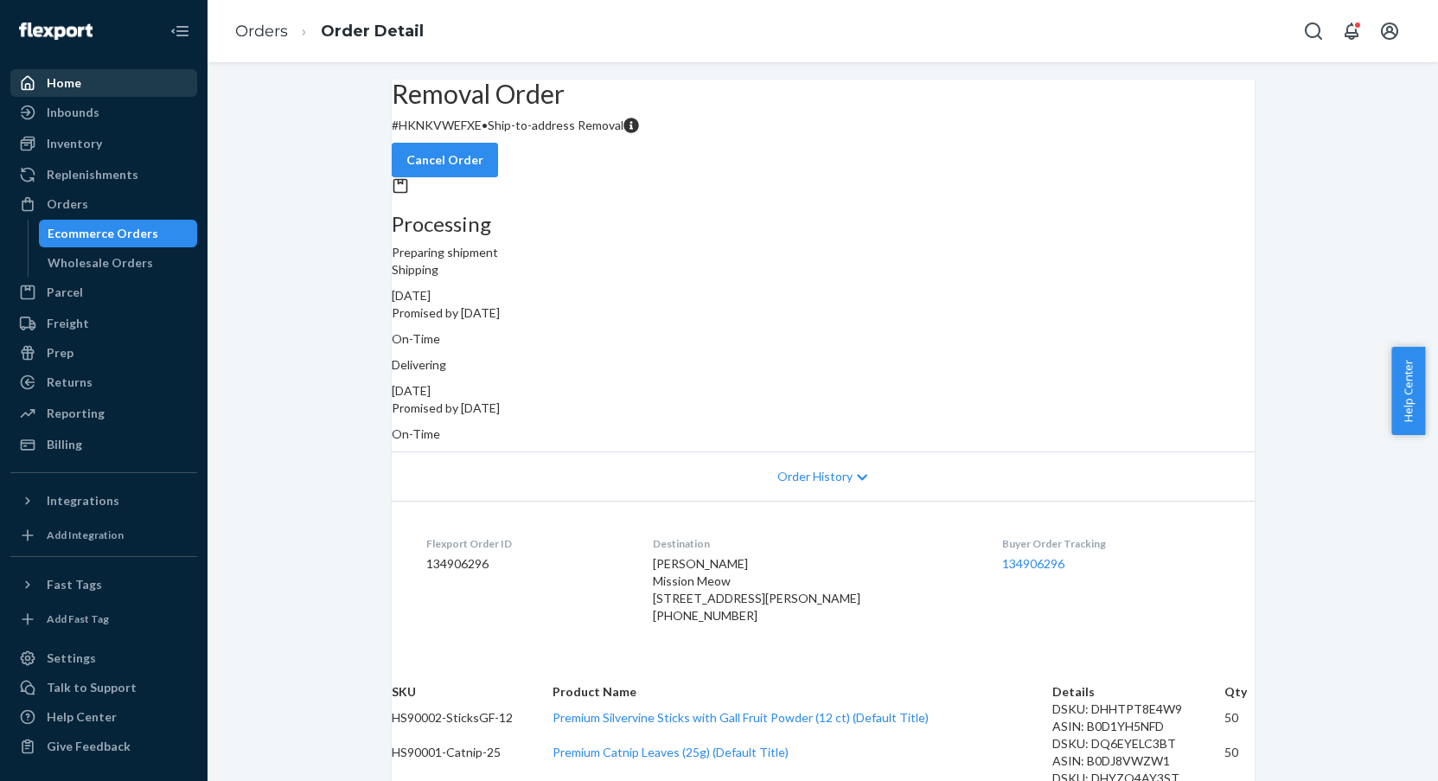
click at [85, 81] on div "Home" at bounding box center [103, 83] width 183 height 24
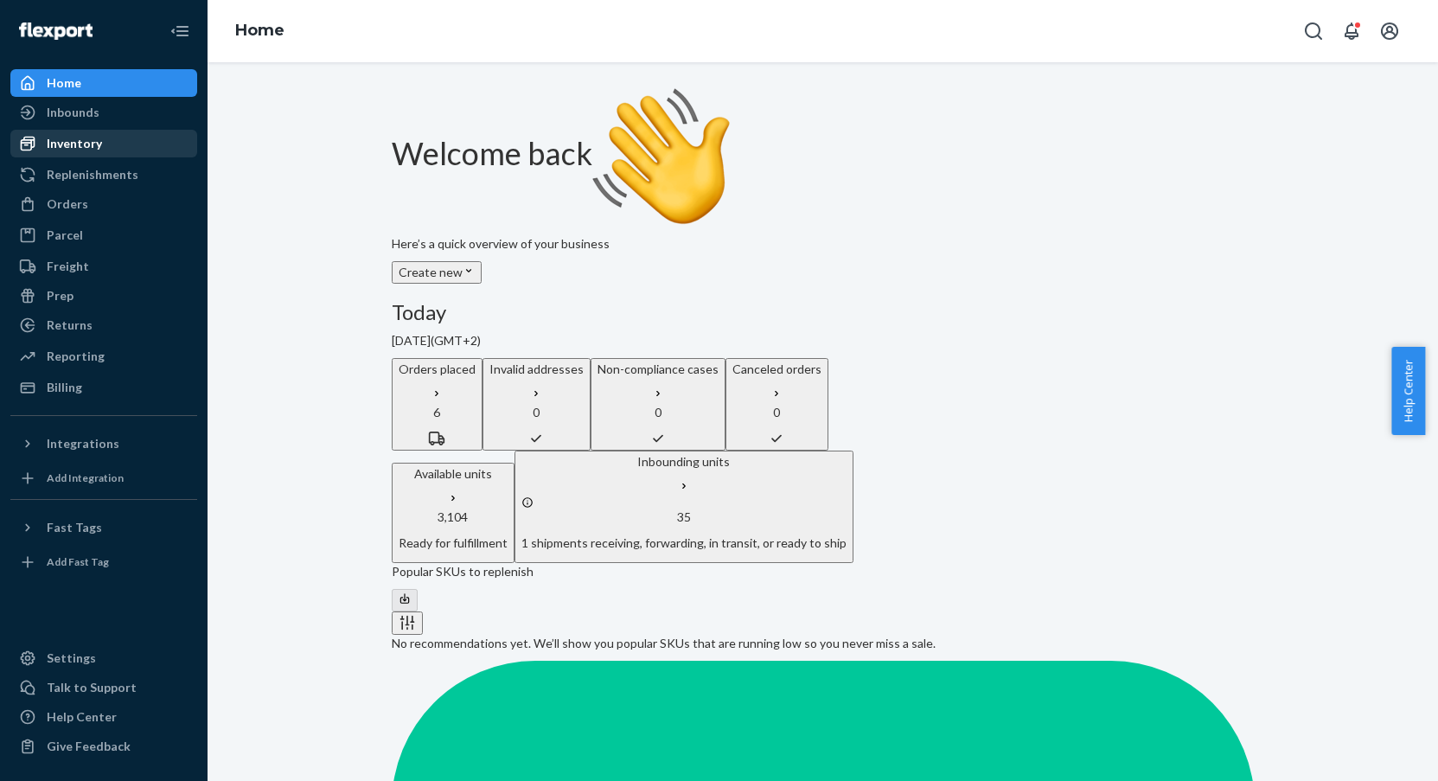
click at [47, 143] on div "Inventory" at bounding box center [74, 143] width 55 height 17
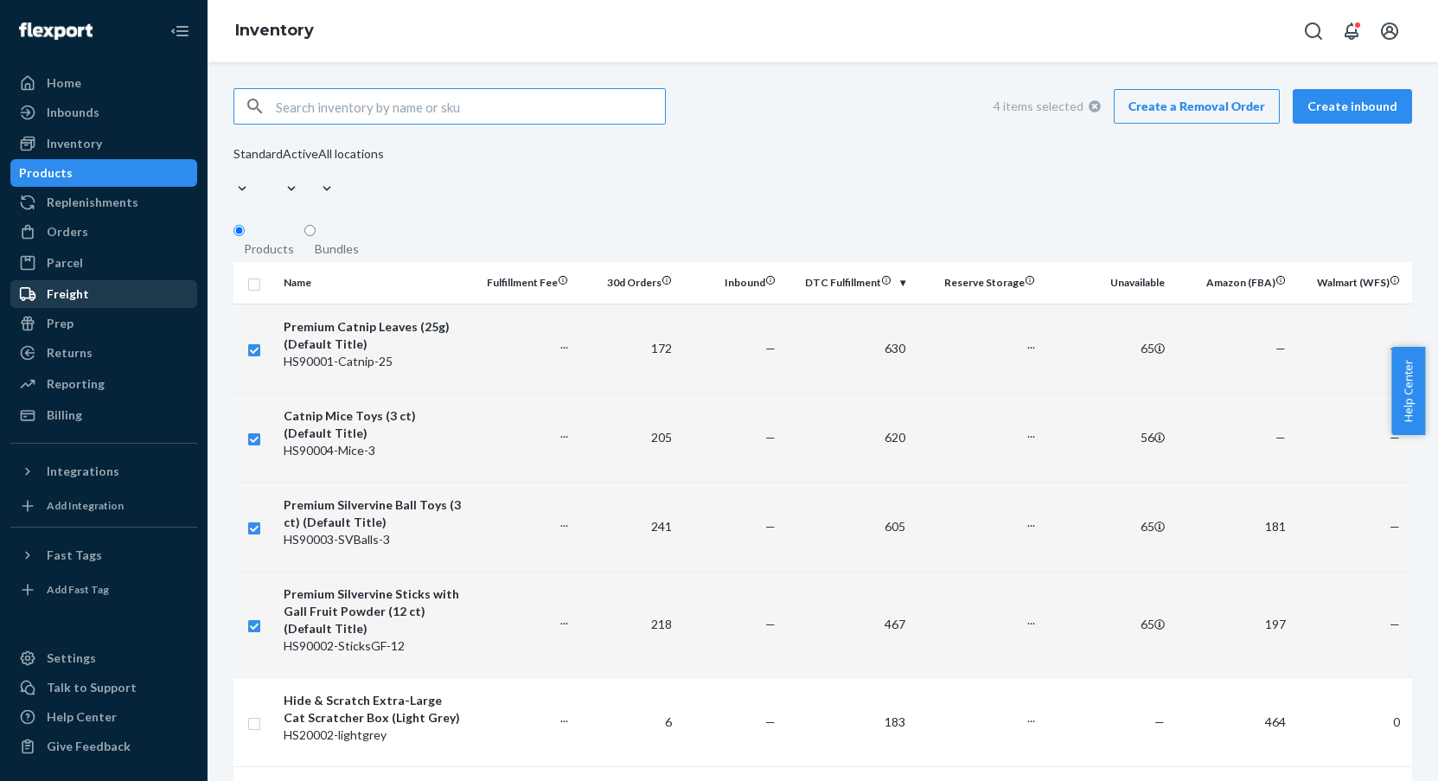
checkbox input "true"
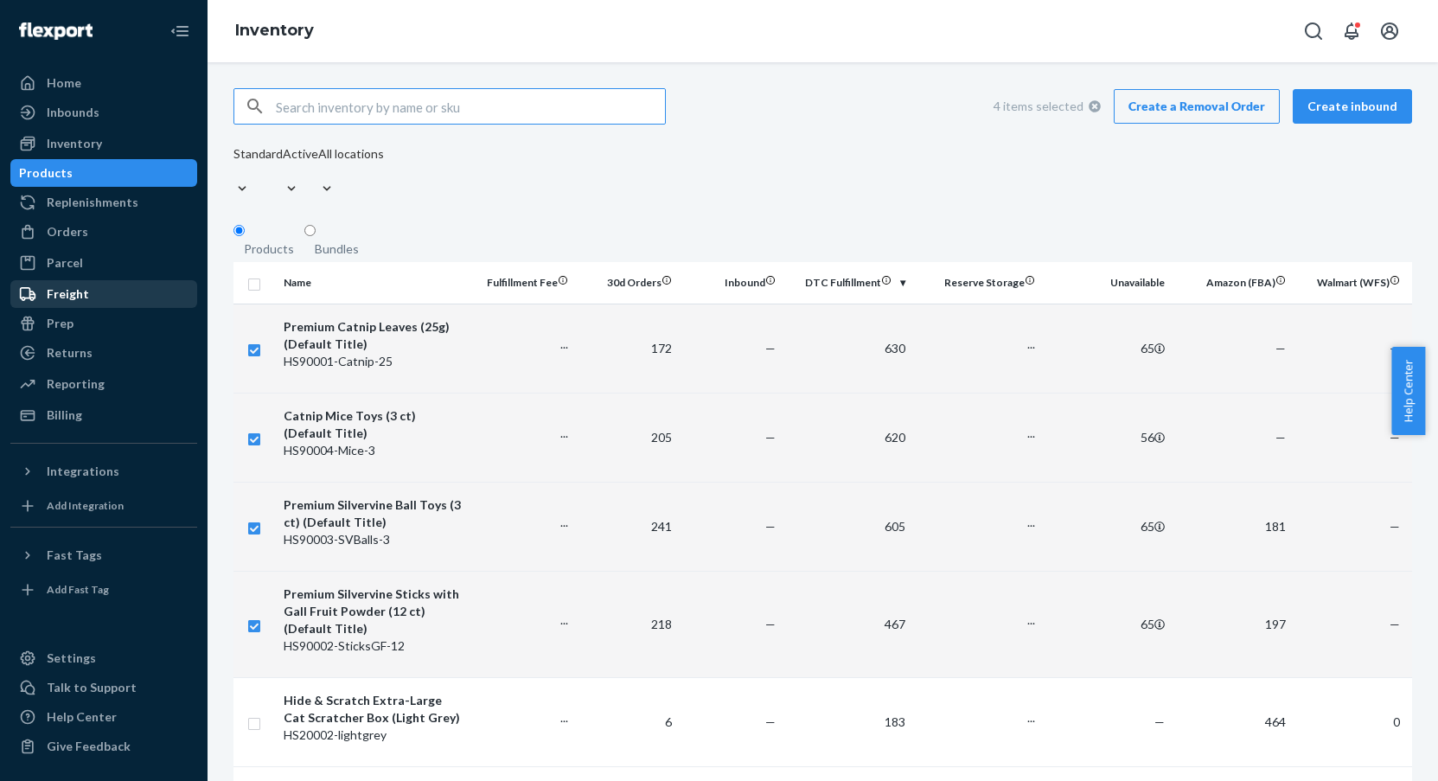
checkbox input "true"
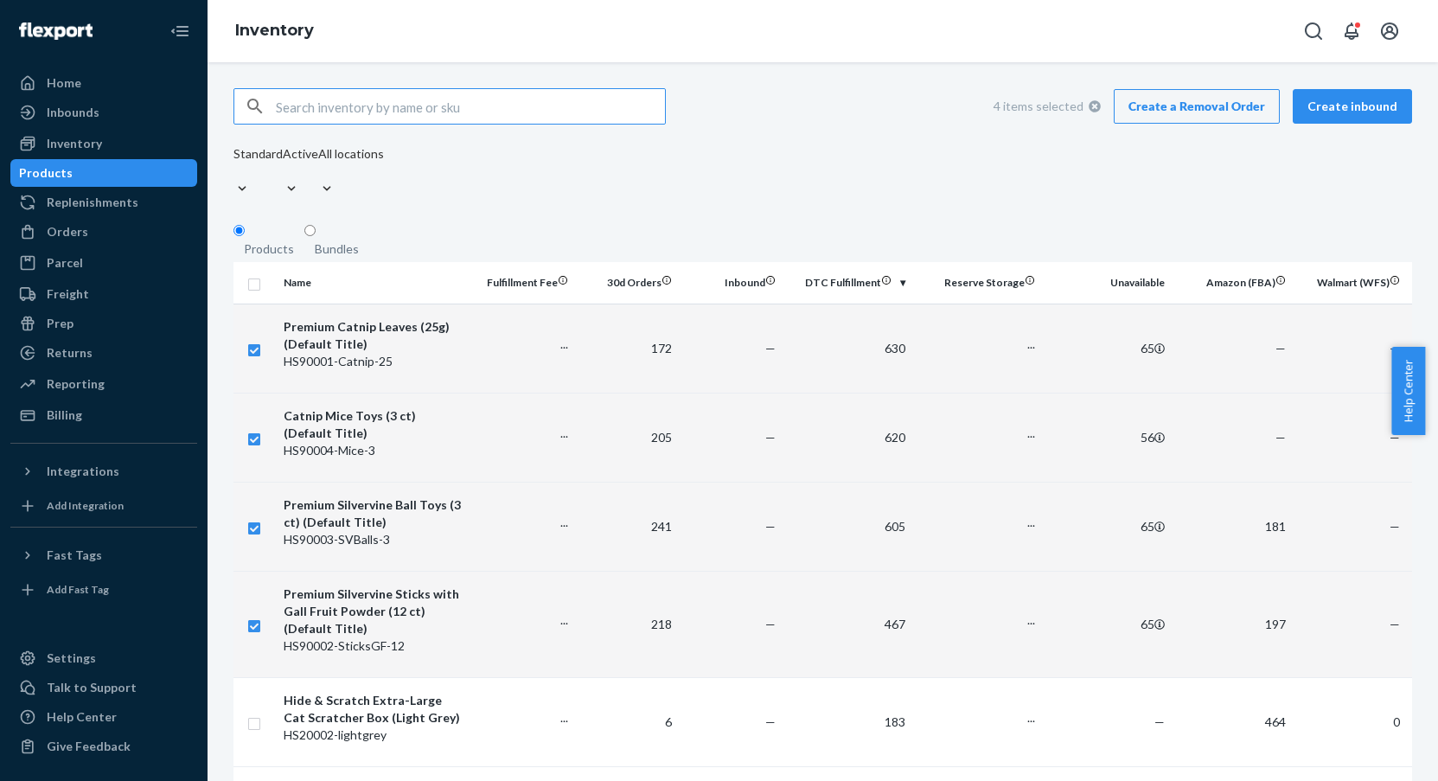
checkbox input "true"
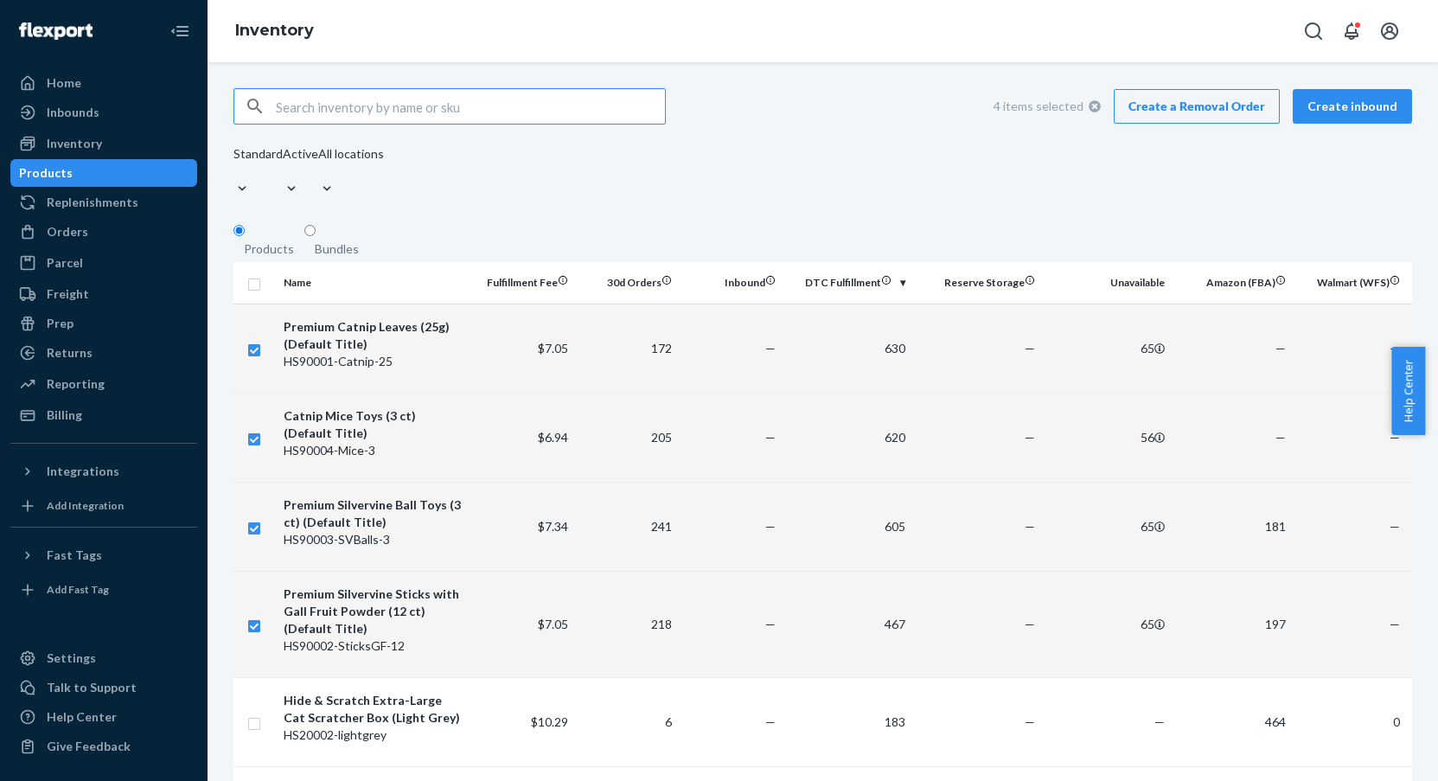
checkbox input "true"
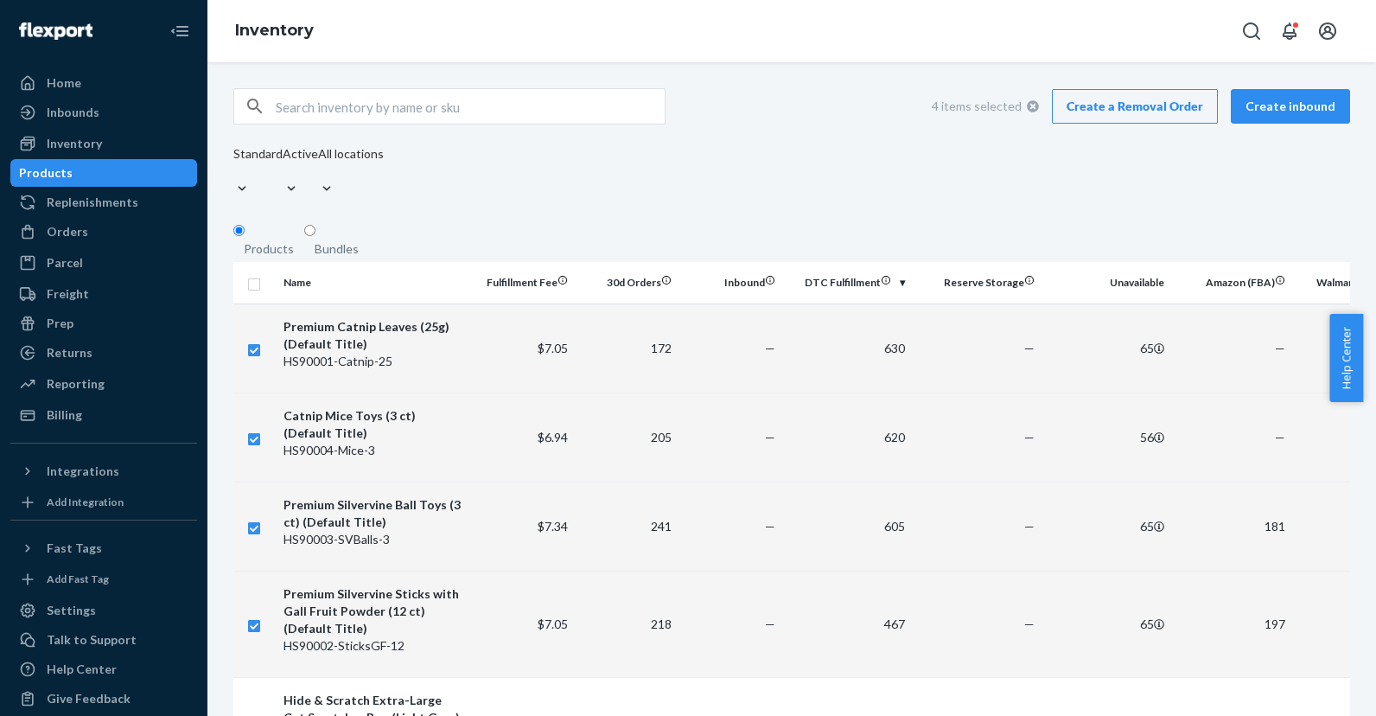
click at [1138, 115] on link "Create a Removal Order" at bounding box center [1135, 106] width 166 height 35
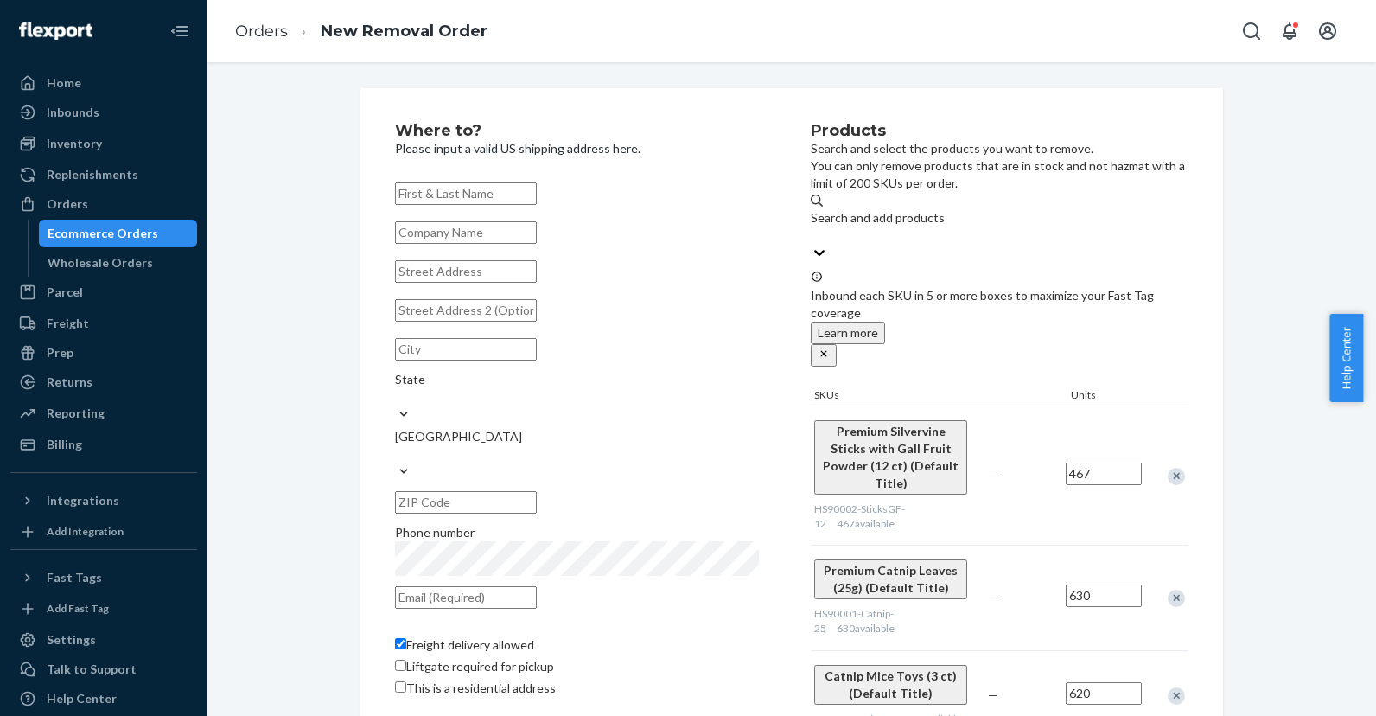
paste input "FC3 Firelands Community Cat Coalition"
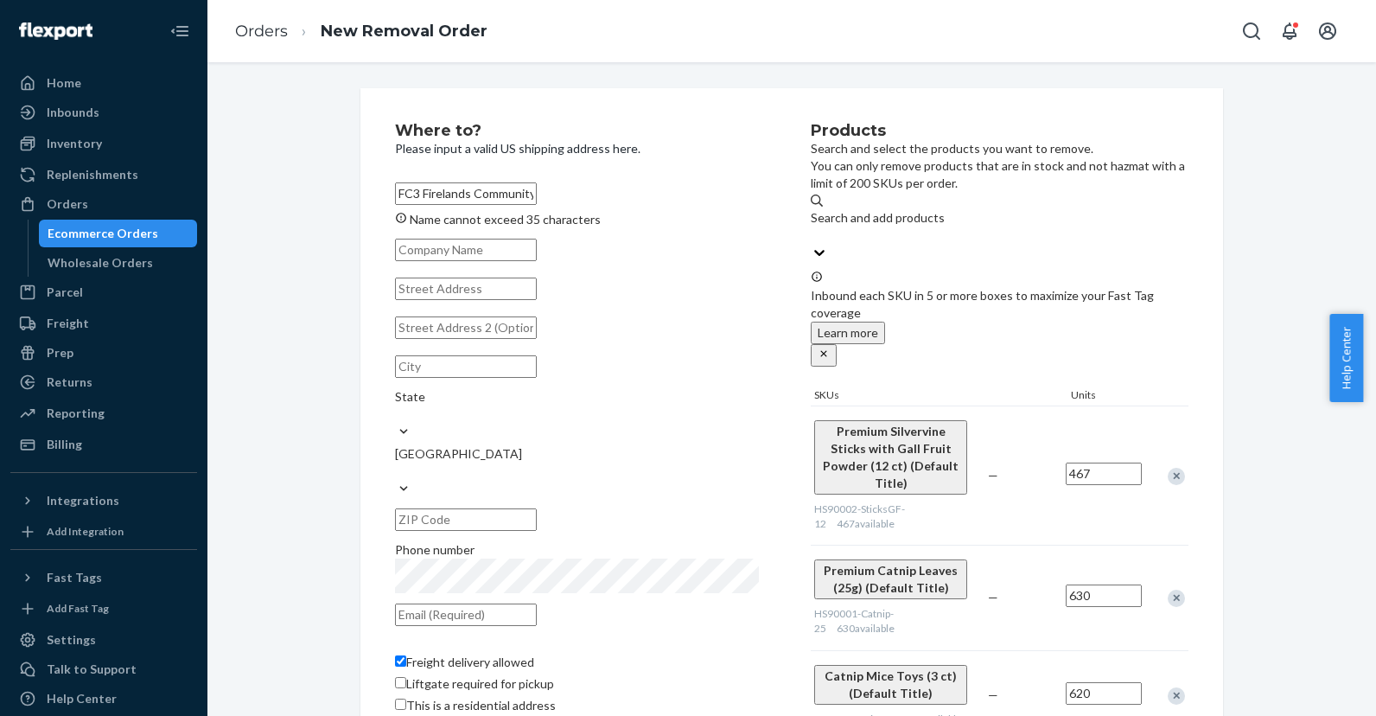
click at [509, 250] on input "text" at bounding box center [466, 250] width 142 height 22
click at [491, 200] on input "FC3 Firelands Community Cat Coalition" at bounding box center [466, 193] width 142 height 22
drag, startPoint x: 423, startPoint y: 195, endPoint x: 655, endPoint y: 186, distance: 232.7
click at [537, 186] on input "FC3 Firelands Community Cat Coalition" at bounding box center [466, 193] width 142 height 22
drag, startPoint x: 647, startPoint y: 190, endPoint x: 427, endPoint y: 200, distance: 219.8
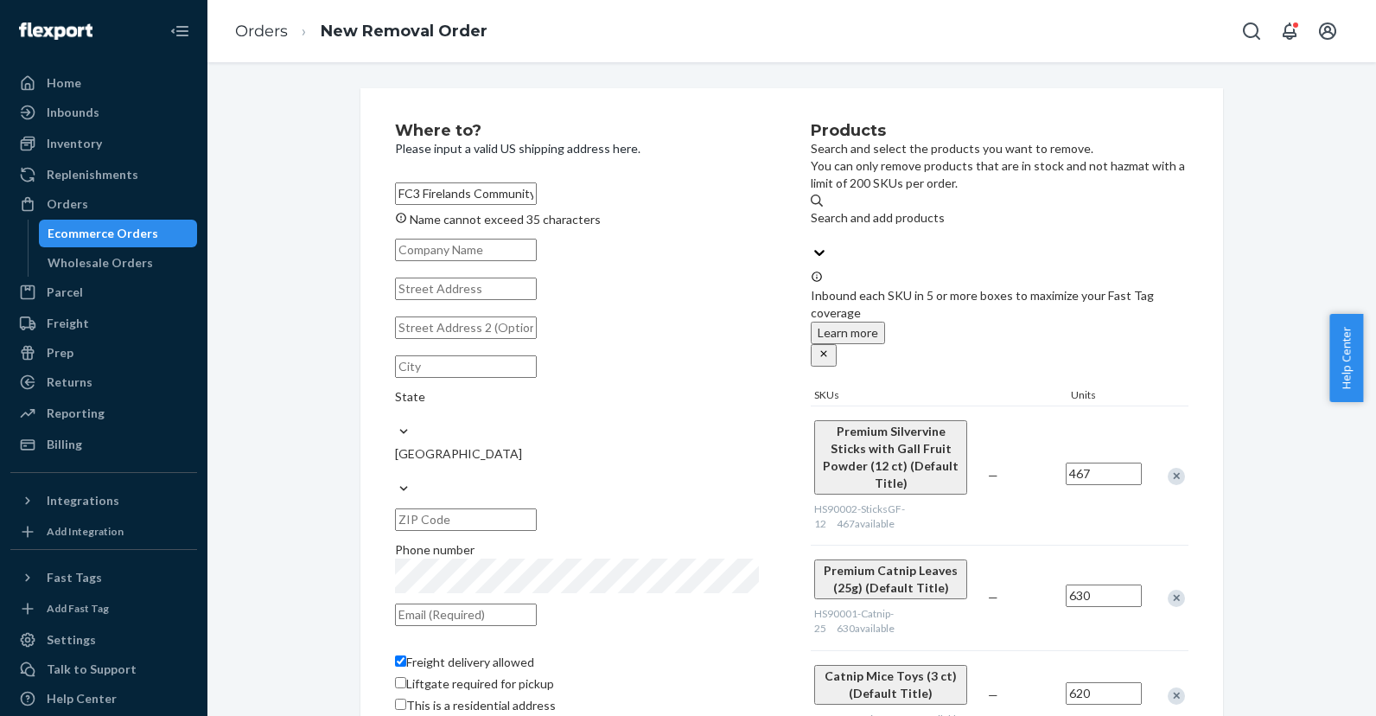
click at [427, 200] on input "FC3 Firelands Community Cat Coalition" at bounding box center [466, 193] width 142 height 22
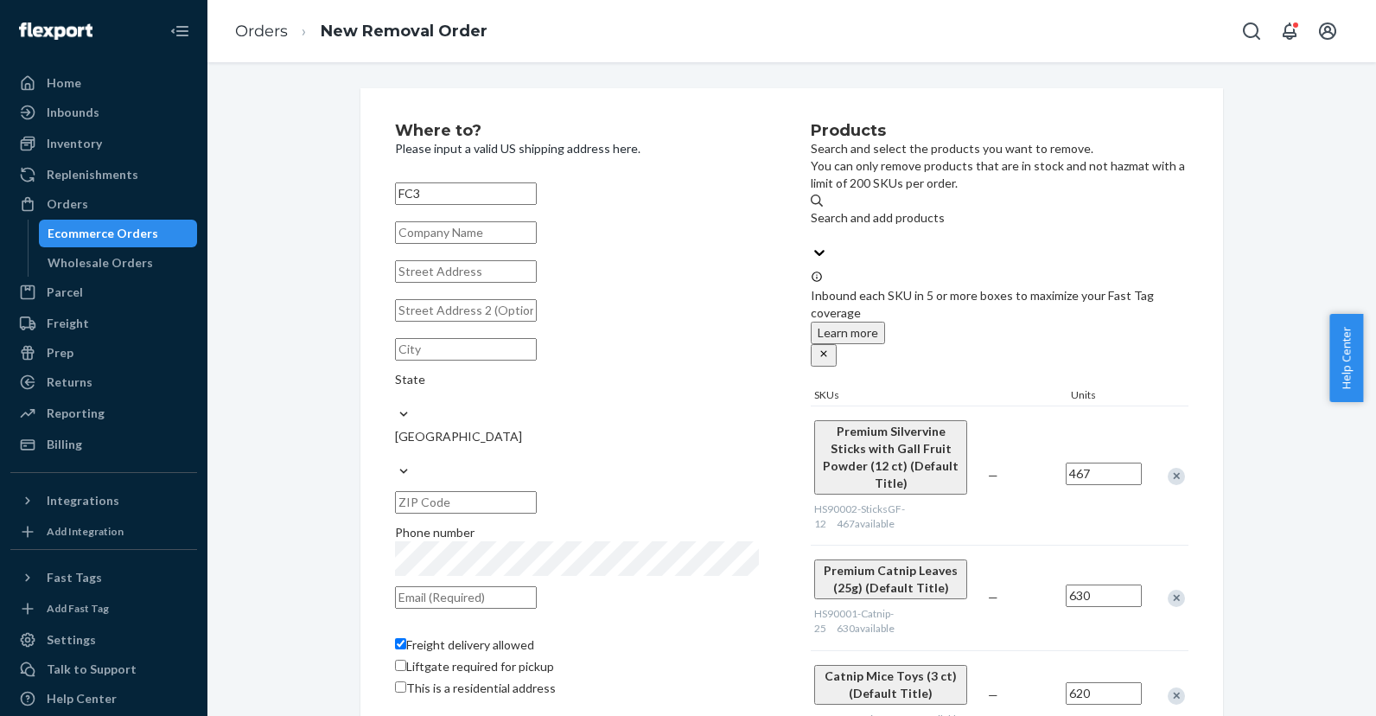
type input "FC3"
click at [448, 244] on input "text" at bounding box center [466, 232] width 142 height 22
paste input "Firelands Community Cat Coalition"
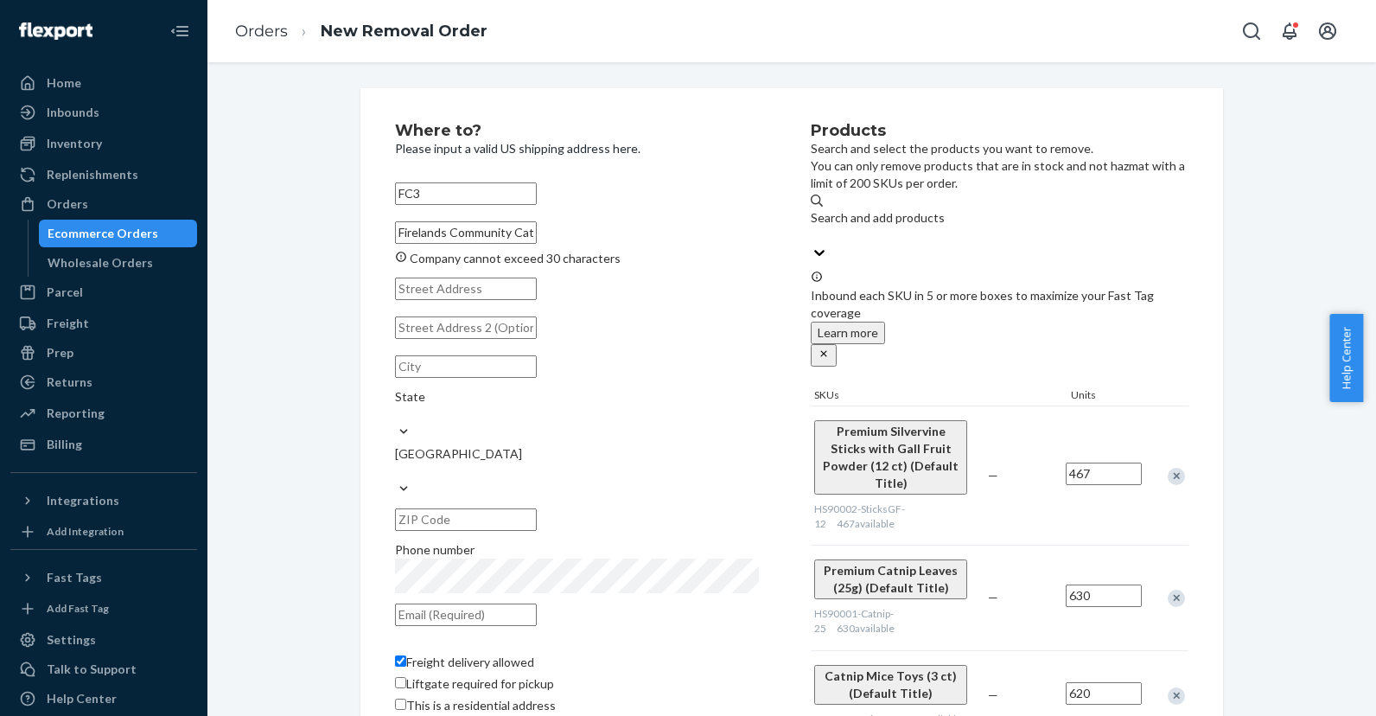
click at [335, 258] on div "Where to? Please input a valid US shipping address here. FC3 Firelands Communit…" at bounding box center [791, 492] width 1143 height 808
click at [519, 244] on input "Firelands Community Cat Coalition" at bounding box center [466, 232] width 142 height 22
click at [373, 246] on div "Where to? Please input a valid US shipping address here. FC3 Firelands Communit…" at bounding box center [791, 492] width 863 height 808
drag, startPoint x: 561, startPoint y: 242, endPoint x: 631, endPoint y: 241, distance: 70.0
click at [537, 244] on input "Firelands Community Cat Coalition" at bounding box center [466, 232] width 142 height 22
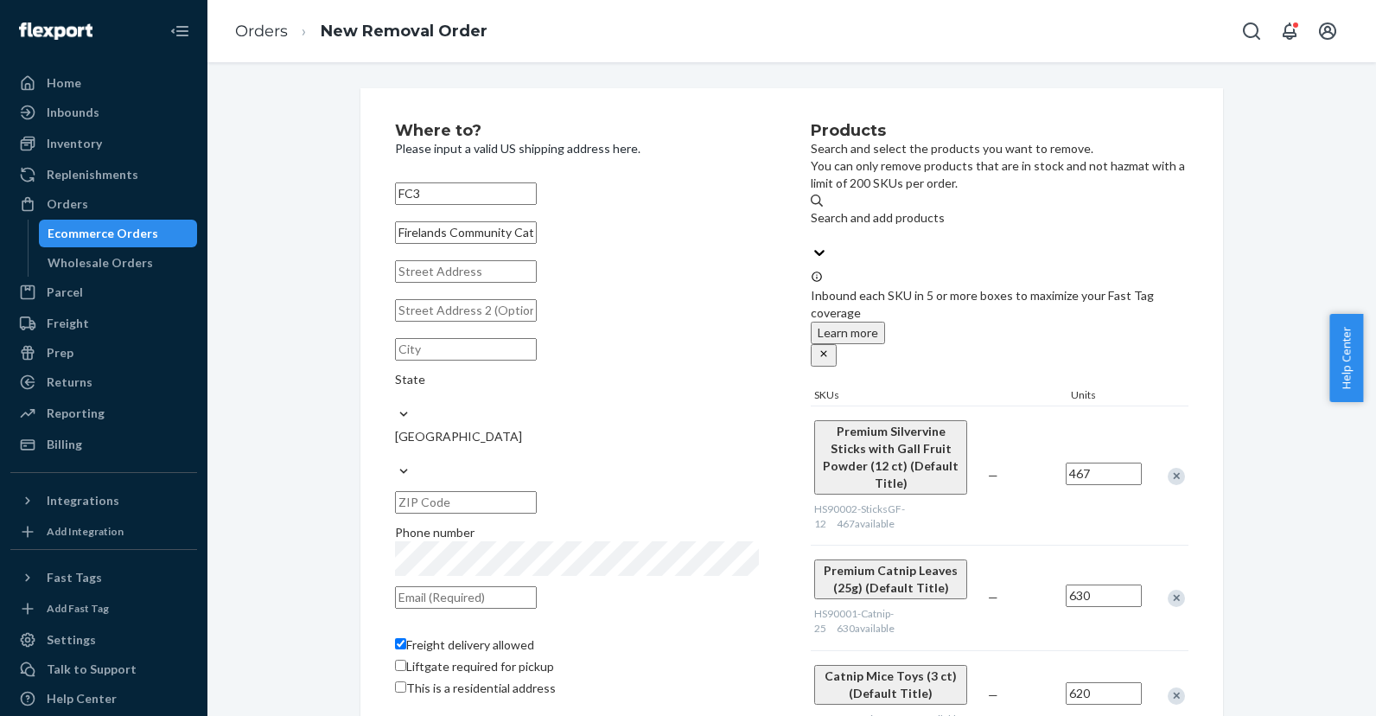
drag, startPoint x: 536, startPoint y: 231, endPoint x: 591, endPoint y: 240, distance: 56.1
click at [536, 231] on input "Firelands Community Cat Co." at bounding box center [466, 232] width 142 height 22
drag, startPoint x: 536, startPoint y: 247, endPoint x: 340, endPoint y: 230, distance: 197.0
click at [340, 230] on div "Where to? Please input a valid US shipping address here. FC3 Firelands Communit…" at bounding box center [791, 492] width 1143 height 808
type input "Firelands Community Cat Co."
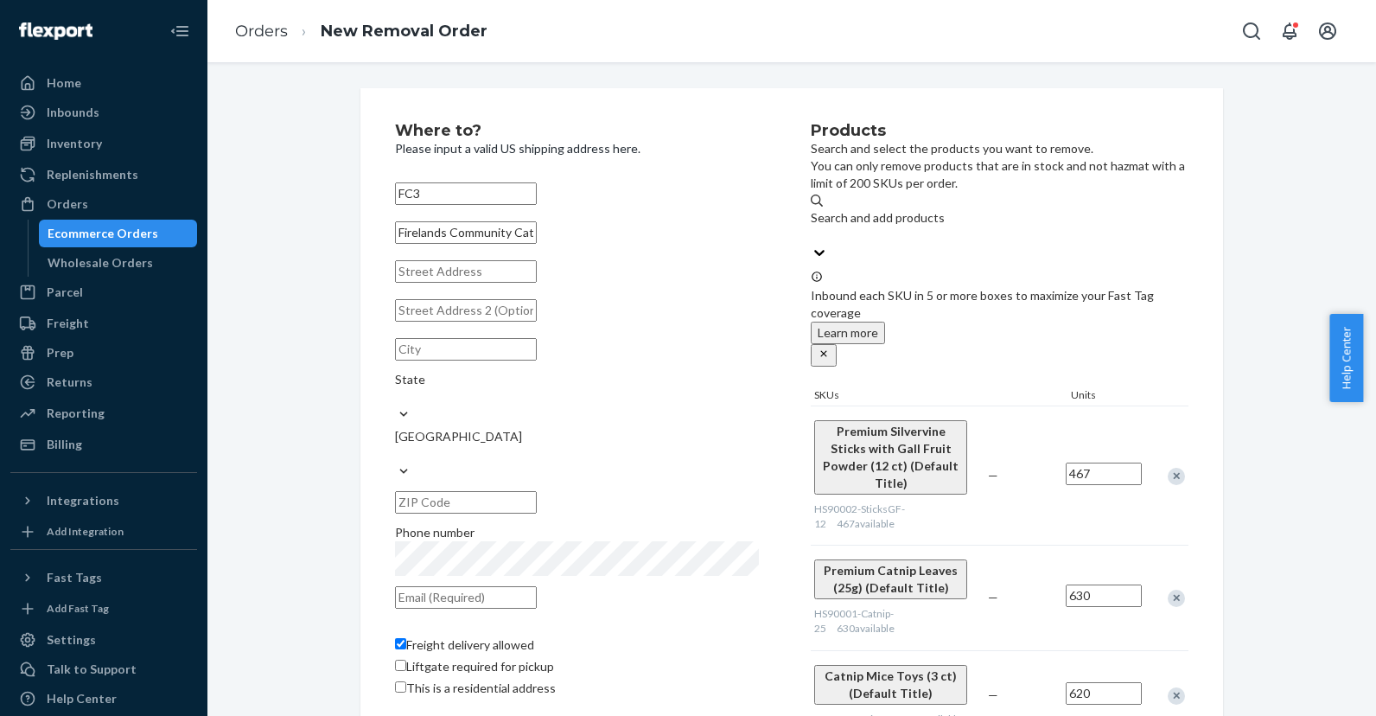
click at [284, 298] on div "Where to? Please input a valid US shipping address here. FC3 Firelands Communit…" at bounding box center [791, 492] width 1143 height 808
click at [513, 283] on input "text" at bounding box center [466, 271] width 142 height 22
paste input "175 w main st"
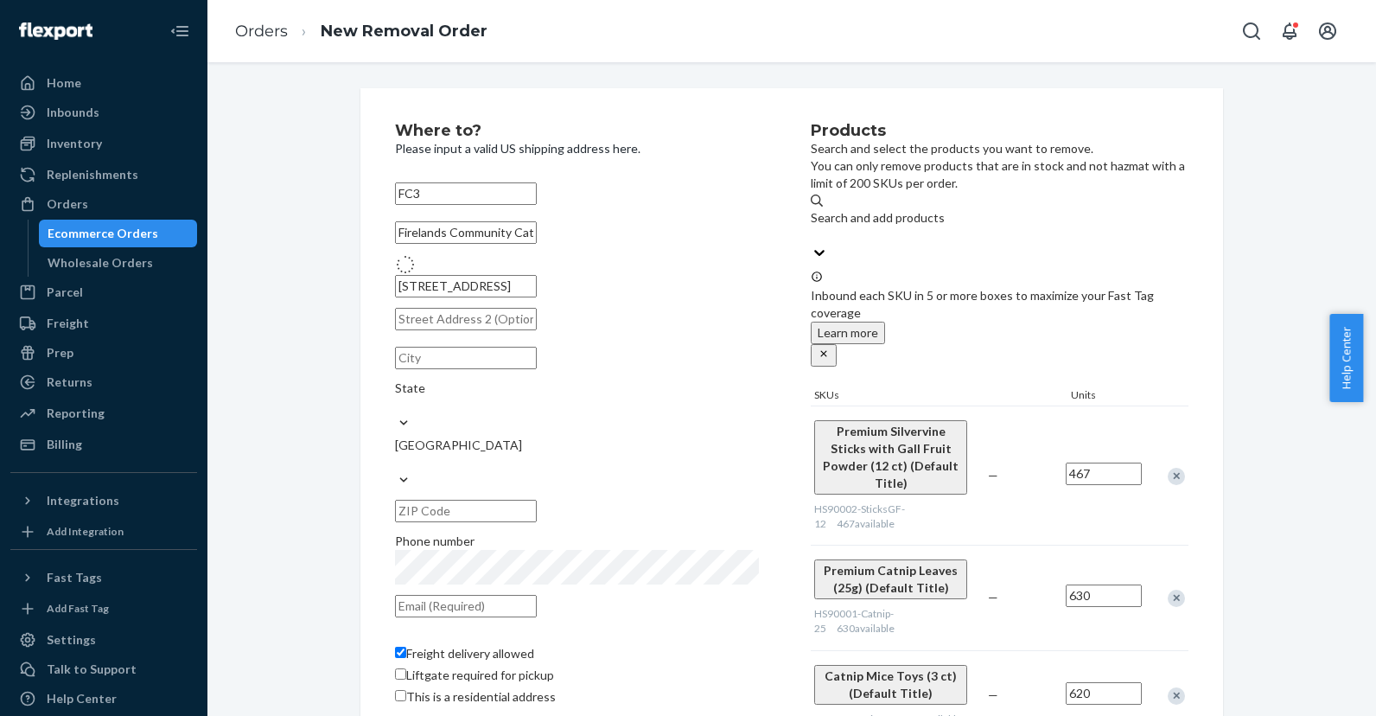
type input "175 W Main St"
type input "New Albany"
type input "43054"
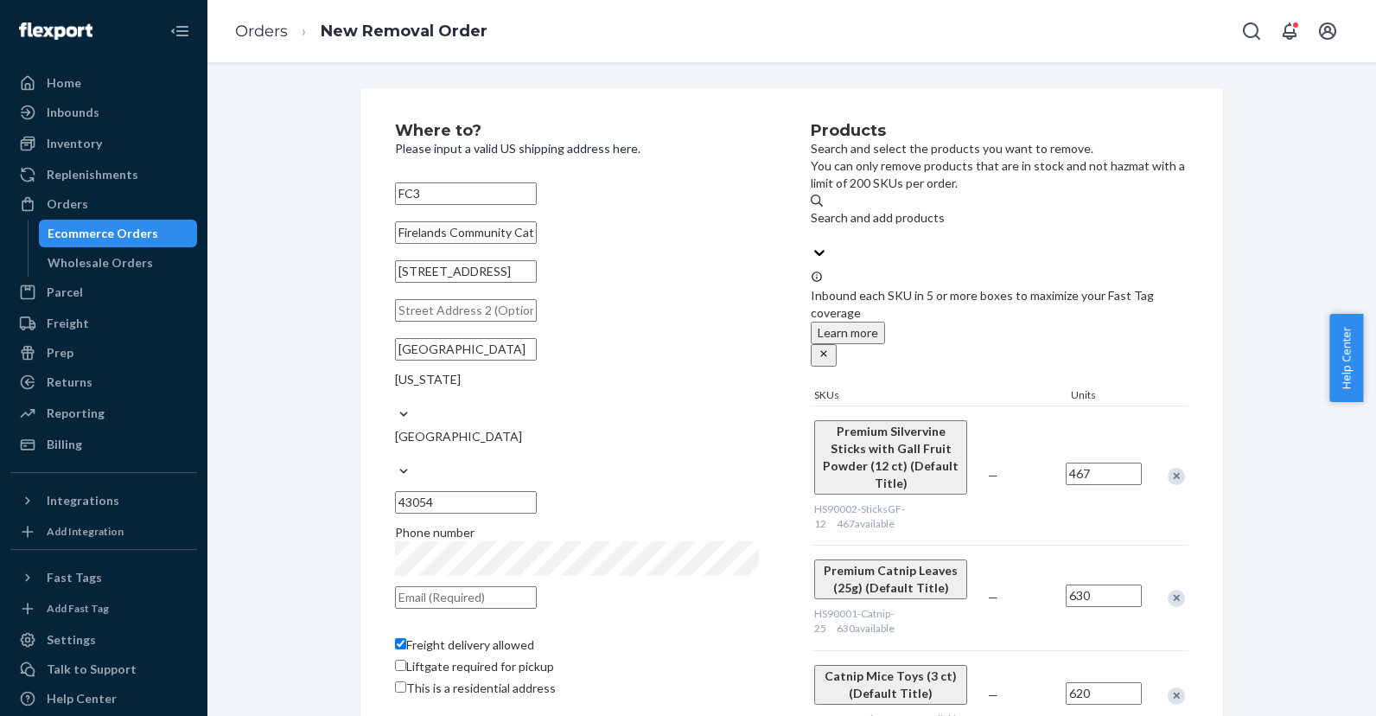
click at [453, 360] on input "New Albany" at bounding box center [466, 349] width 142 height 22
click at [451, 360] on input "New Albany" at bounding box center [466, 349] width 142 height 22
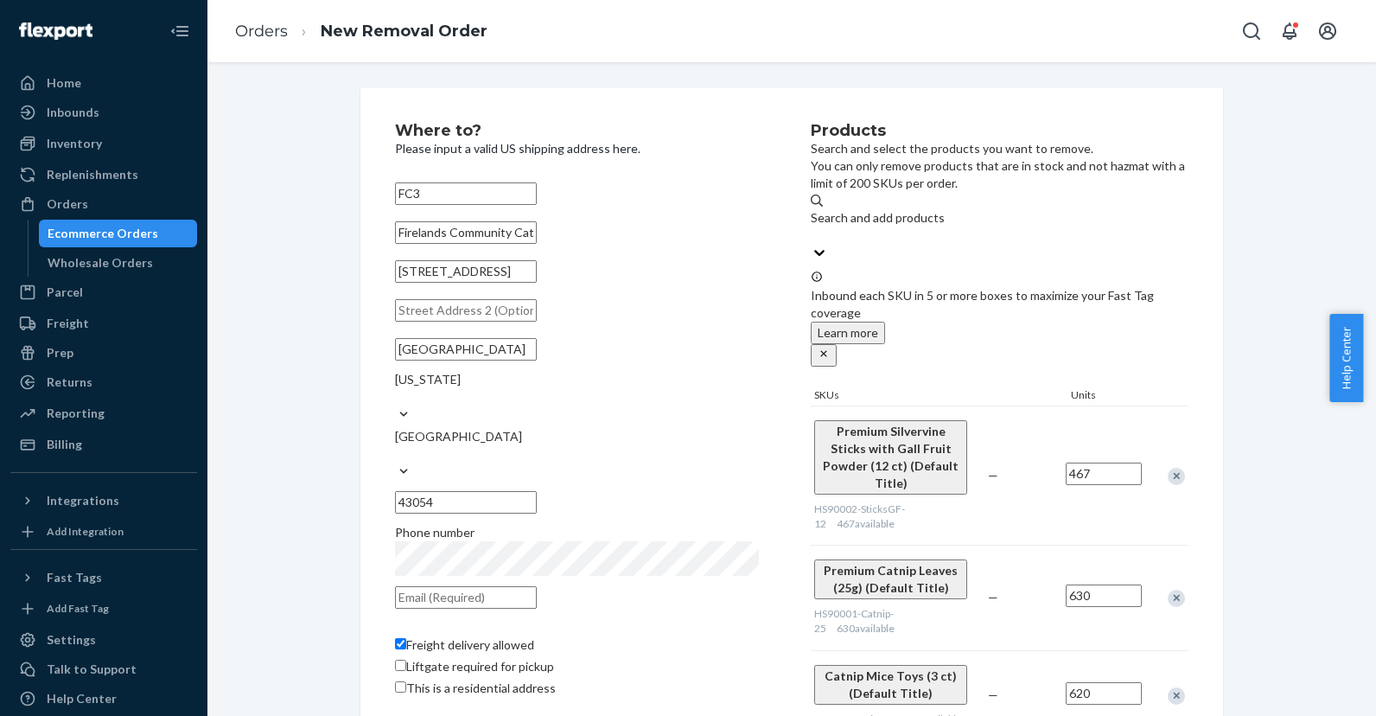
type input "Norwalk"
click at [537, 491] on input "43054" at bounding box center [466, 502] width 142 height 22
type input "44857"
click at [303, 486] on div "Where to? Please input a valid US shipping address here. FC3 Firelands Communit…" at bounding box center [791, 492] width 1143 height 808
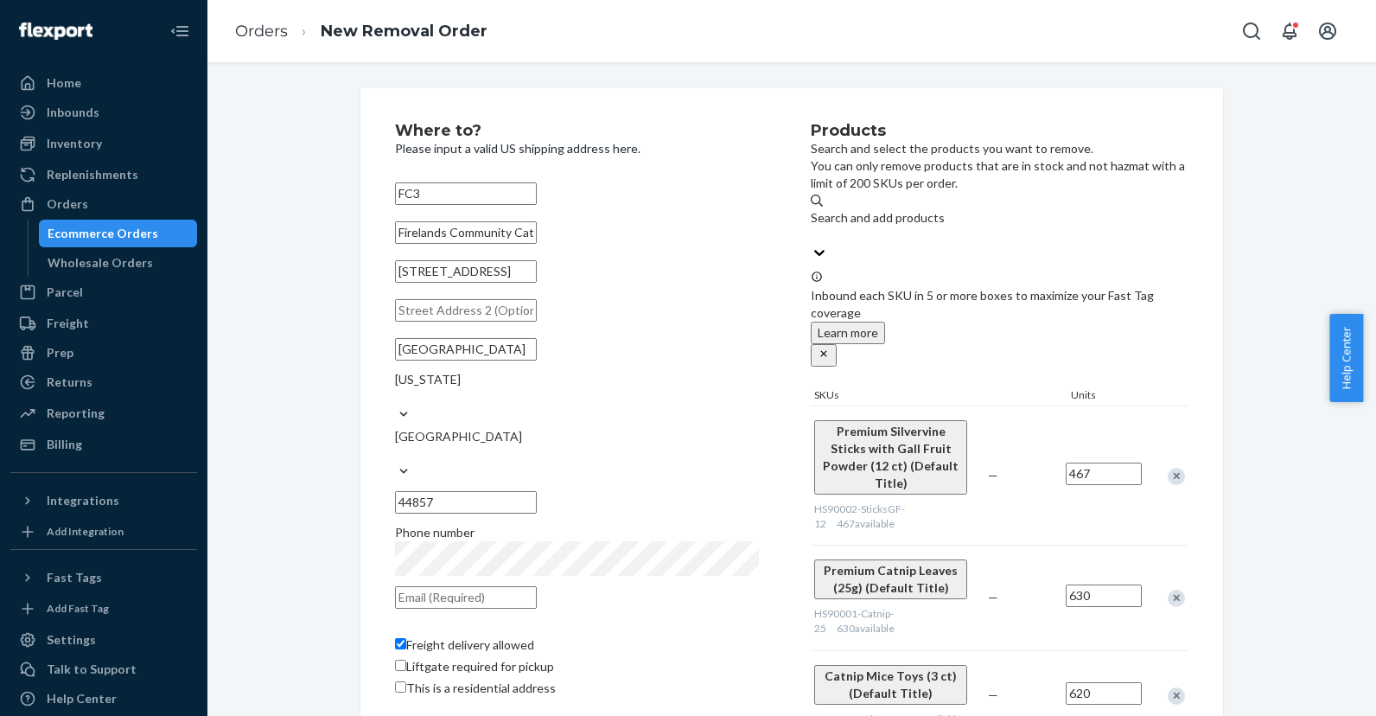
click at [461, 586] on input "text" at bounding box center [466, 597] width 142 height 22
type input "carin@hideascratch.com"
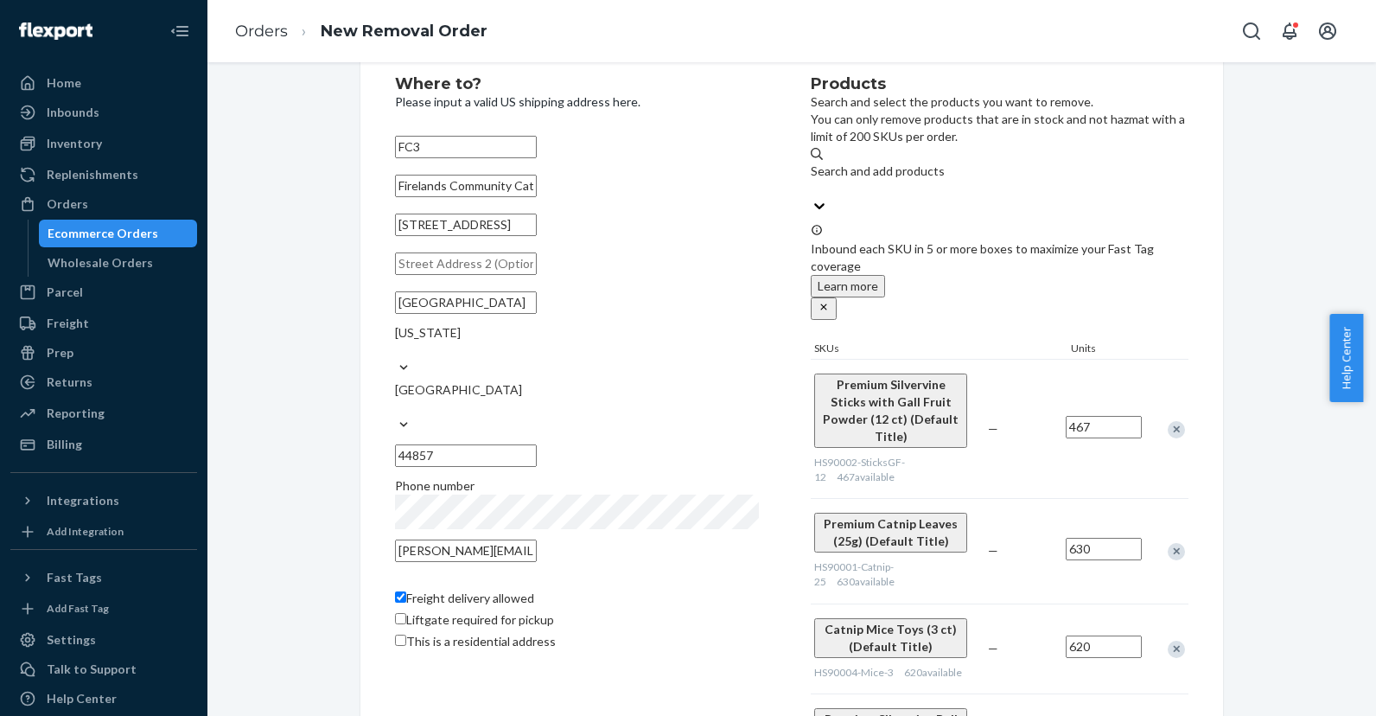
scroll to position [61, 0]
click at [830, 301] on icon "close" at bounding box center [824, 307] width 12 height 12
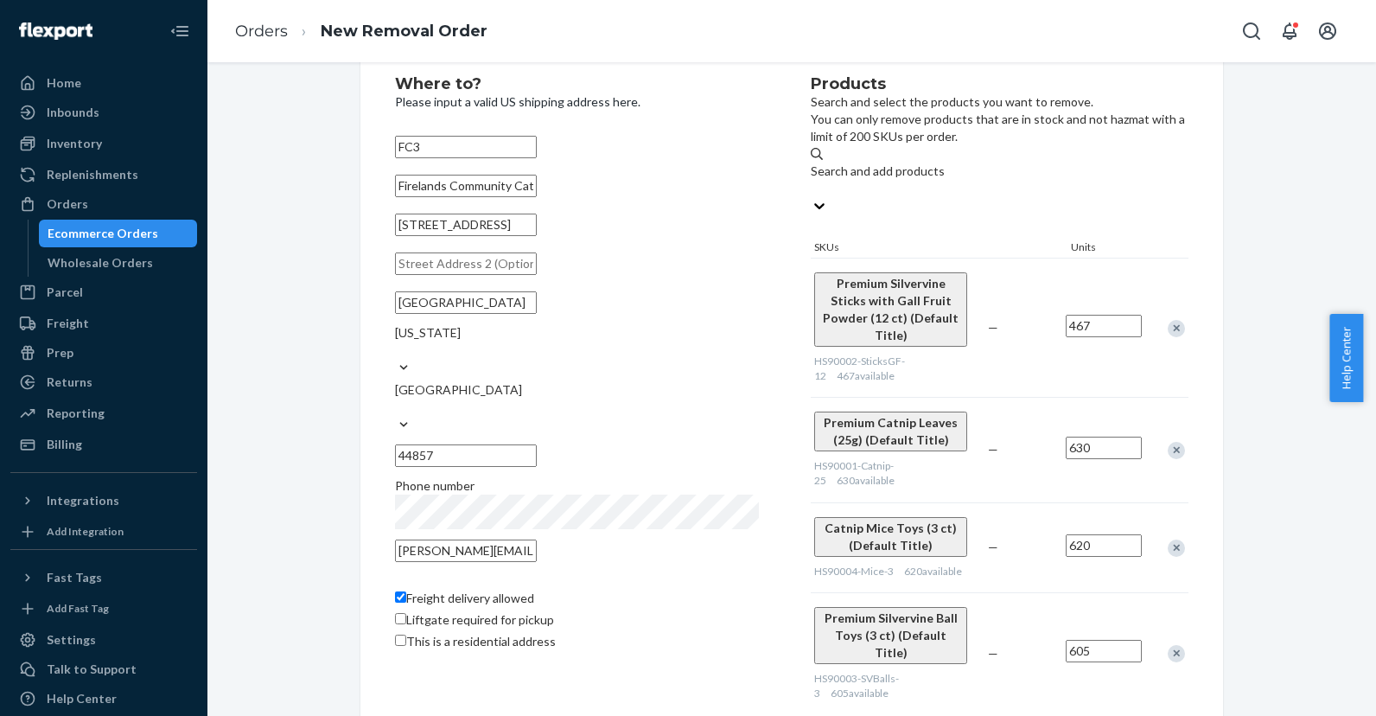
scroll to position [0, 0]
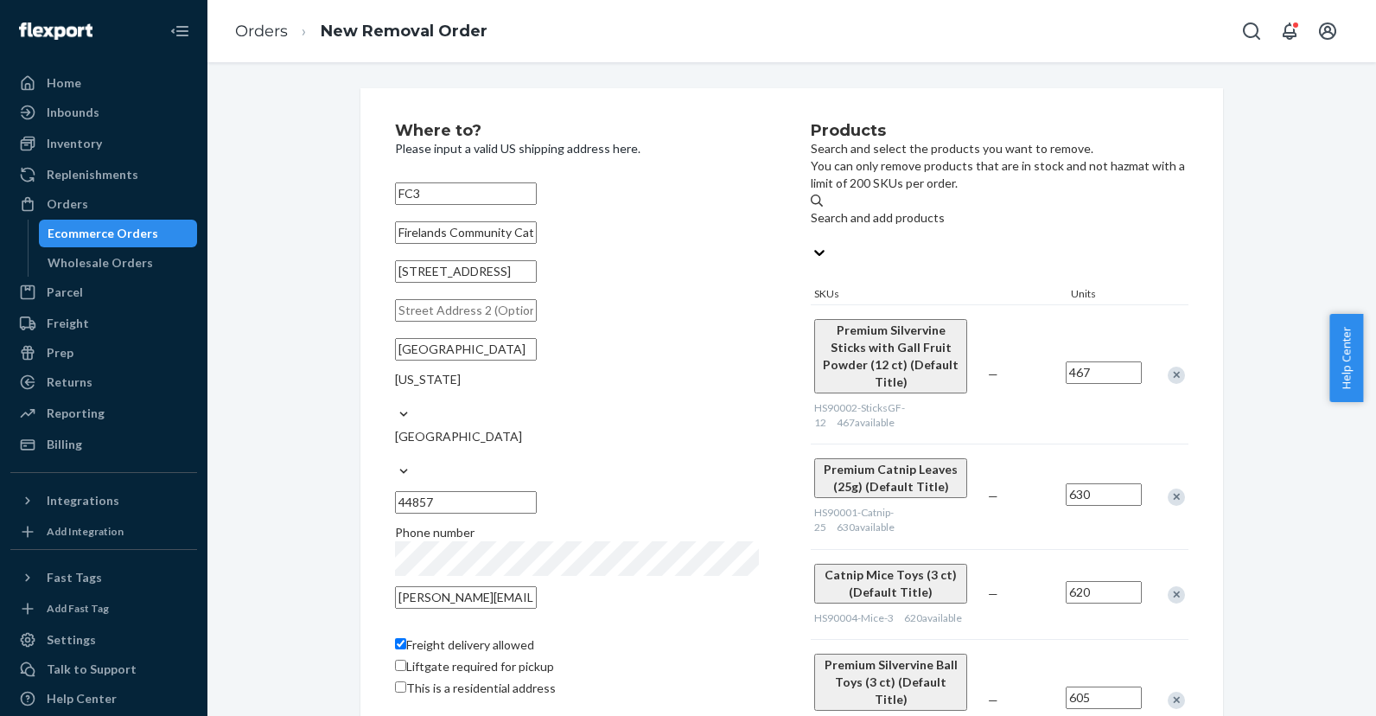
click at [1076, 361] on input "467" at bounding box center [1104, 372] width 76 height 22
click at [1079, 361] on input "467" at bounding box center [1104, 372] width 76 height 22
type input "50"
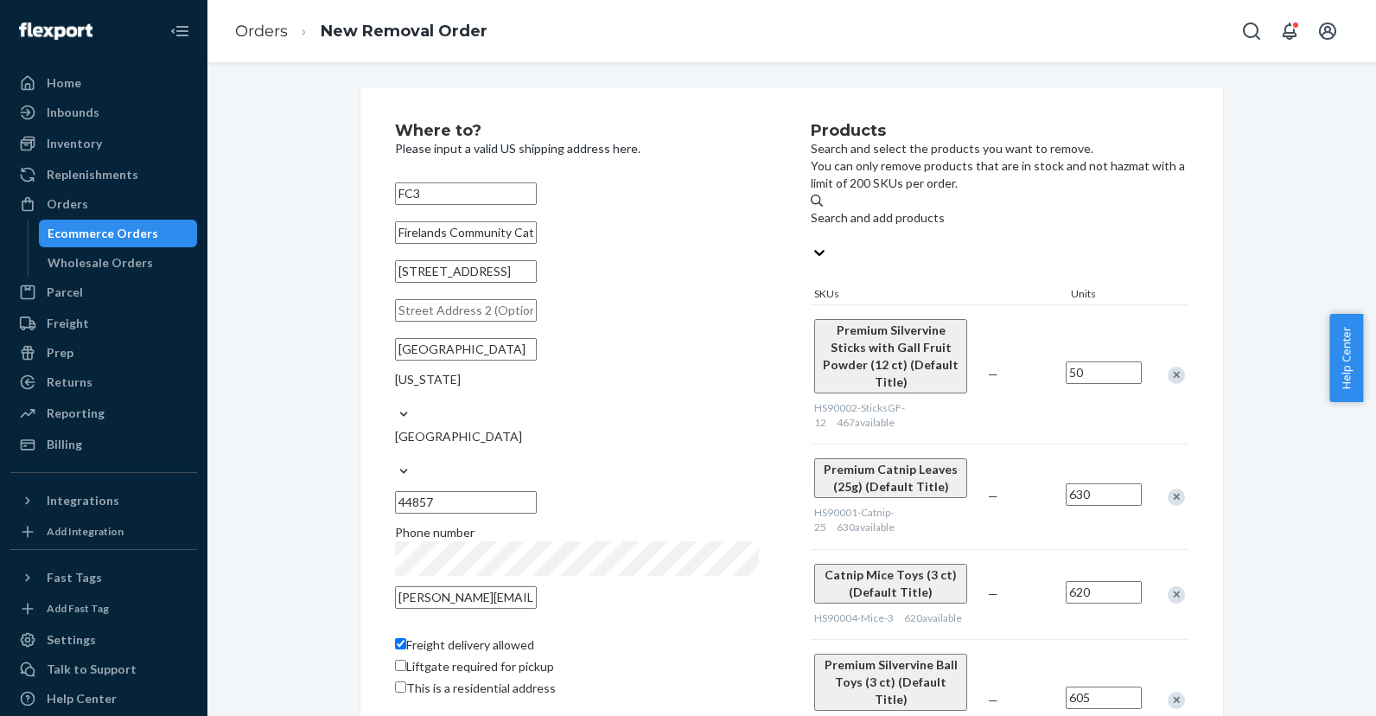
click at [1071, 483] on input "630" at bounding box center [1104, 494] width 76 height 22
click at [1108, 483] on input "500" at bounding box center [1104, 494] width 76 height 22
type input "50"
click at [1077, 581] on input "620" at bounding box center [1104, 592] width 76 height 22
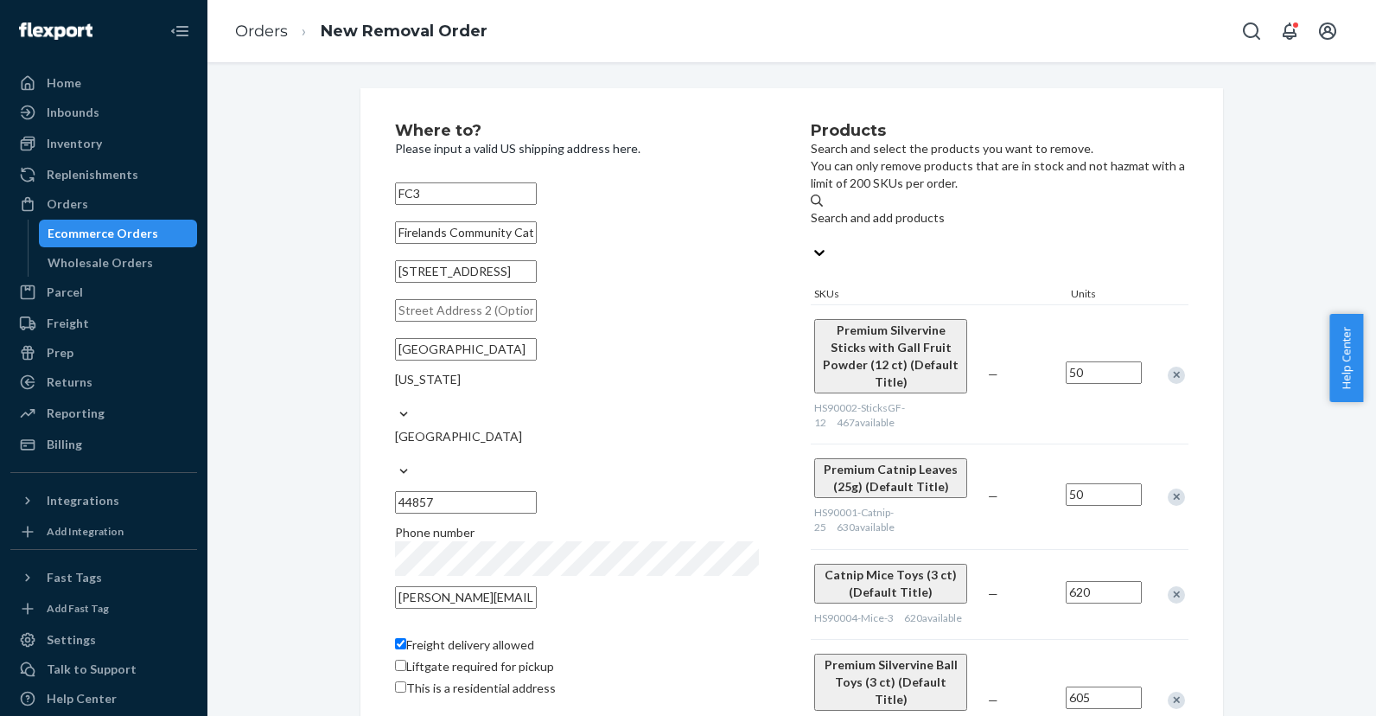
click at [1077, 581] on input "620" at bounding box center [1104, 592] width 76 height 22
type input "50"
click at [1070, 686] on input "605" at bounding box center [1104, 697] width 76 height 22
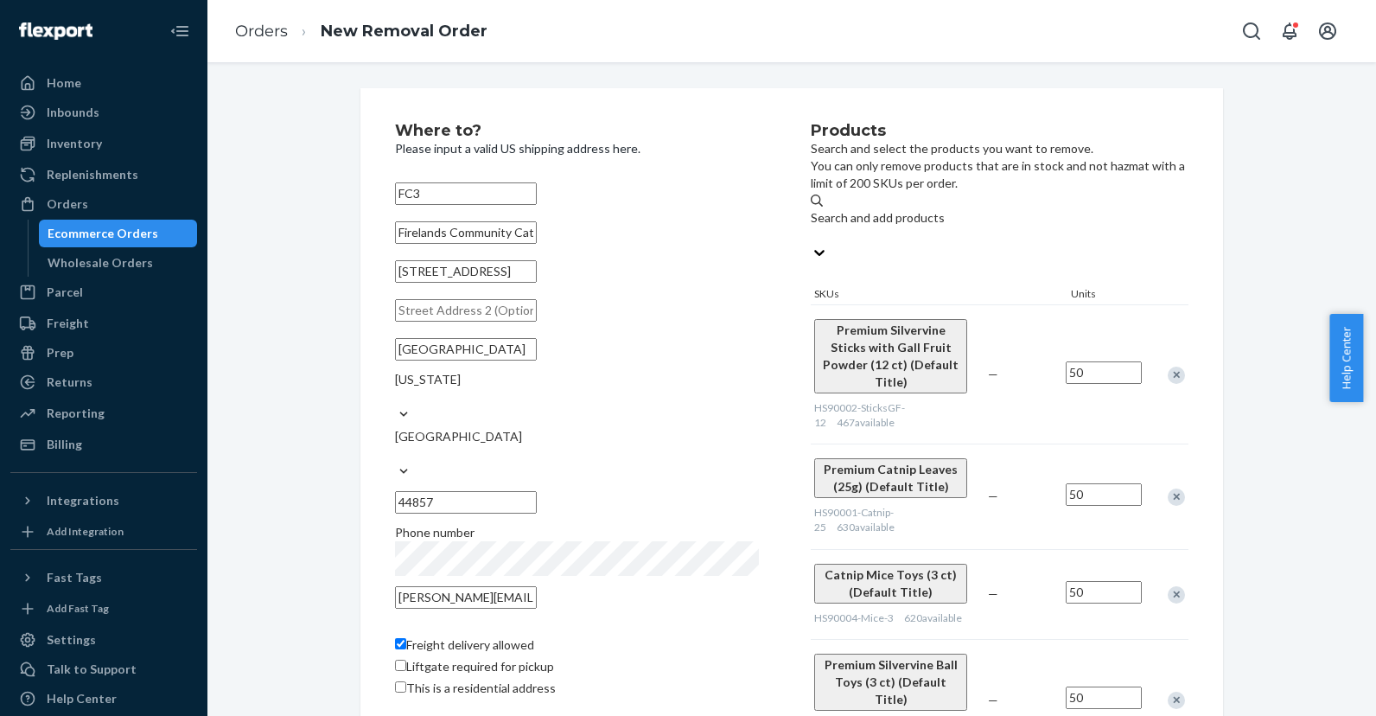
type input "50"
click at [1021, 639] on div "Premium Silvervine Ball Toys (3 ct) (Default Title) HS90003-SVBalls-3 605 avail…" at bounding box center [1000, 700] width 378 height 122
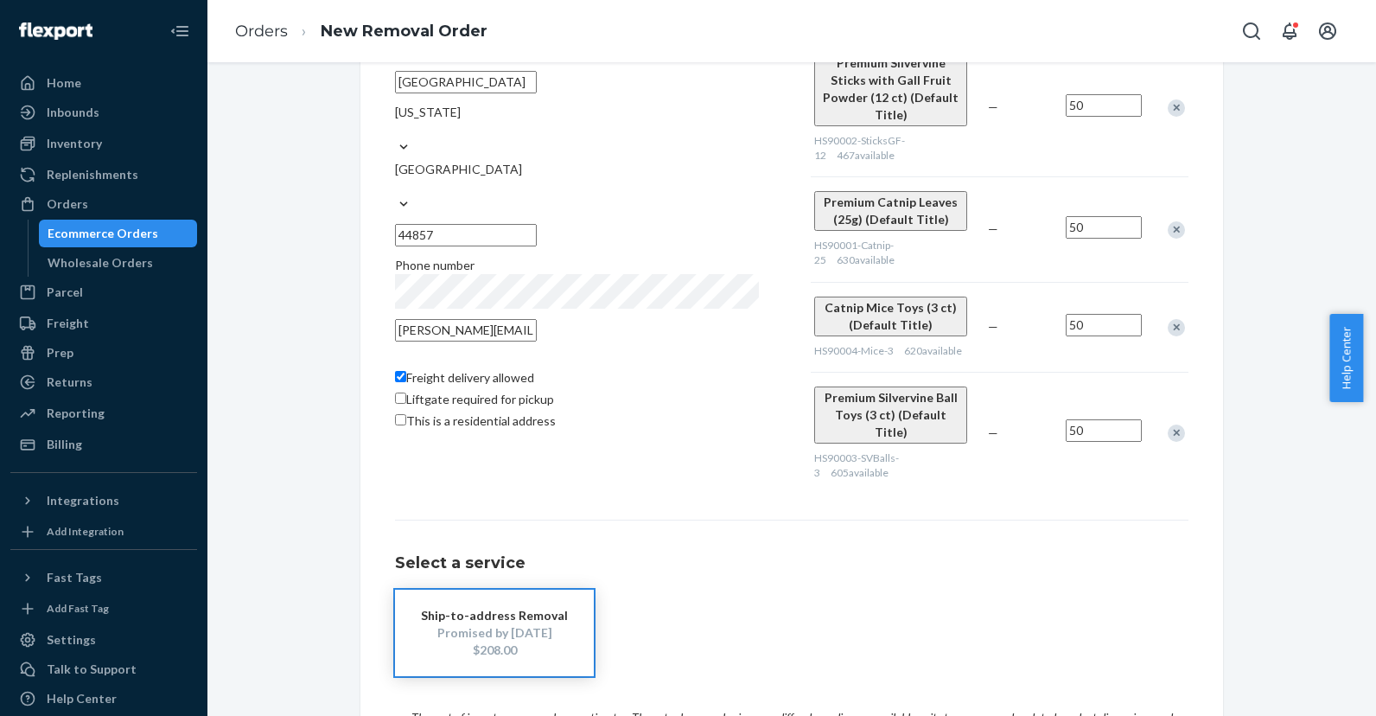
scroll to position [256, 0]
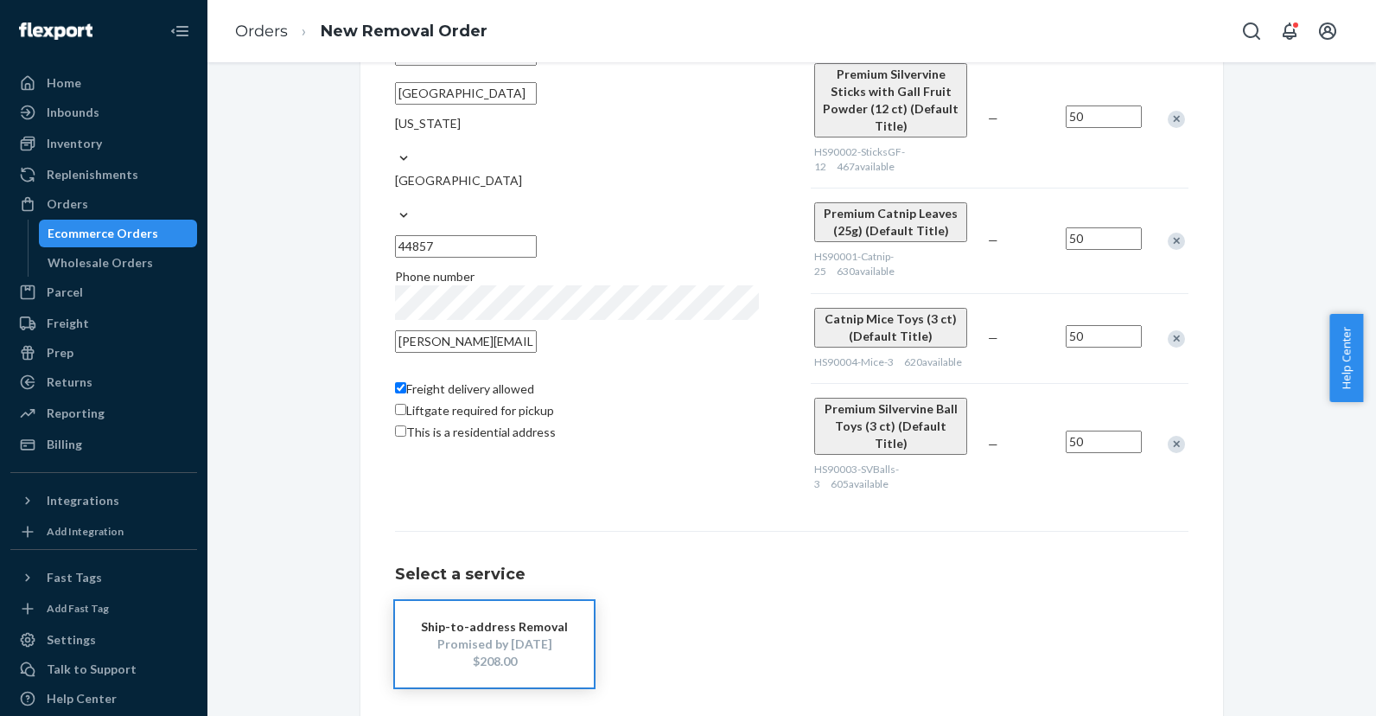
click at [471, 618] on div "Ship-to-address Removal" at bounding box center [494, 626] width 147 height 17
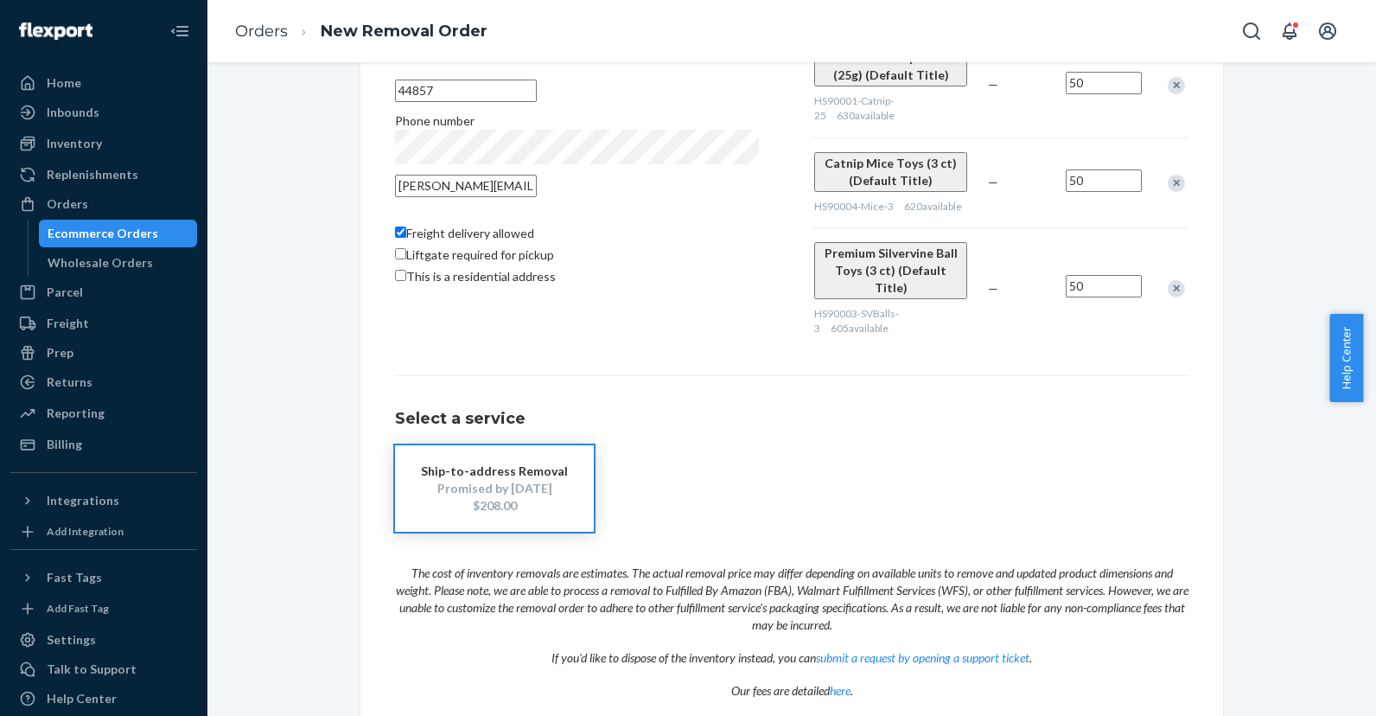
scroll to position [426, 0]
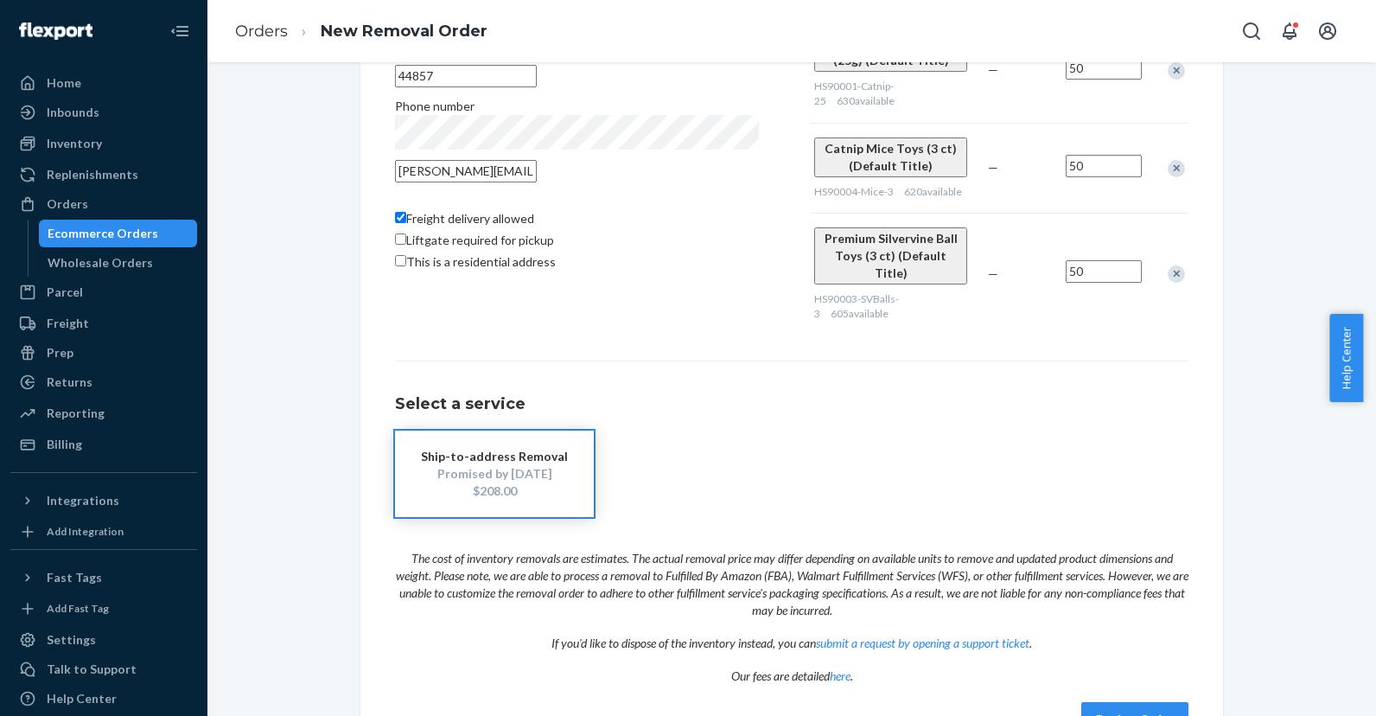
click at [1109, 702] on button "Review Order" at bounding box center [1134, 719] width 107 height 35
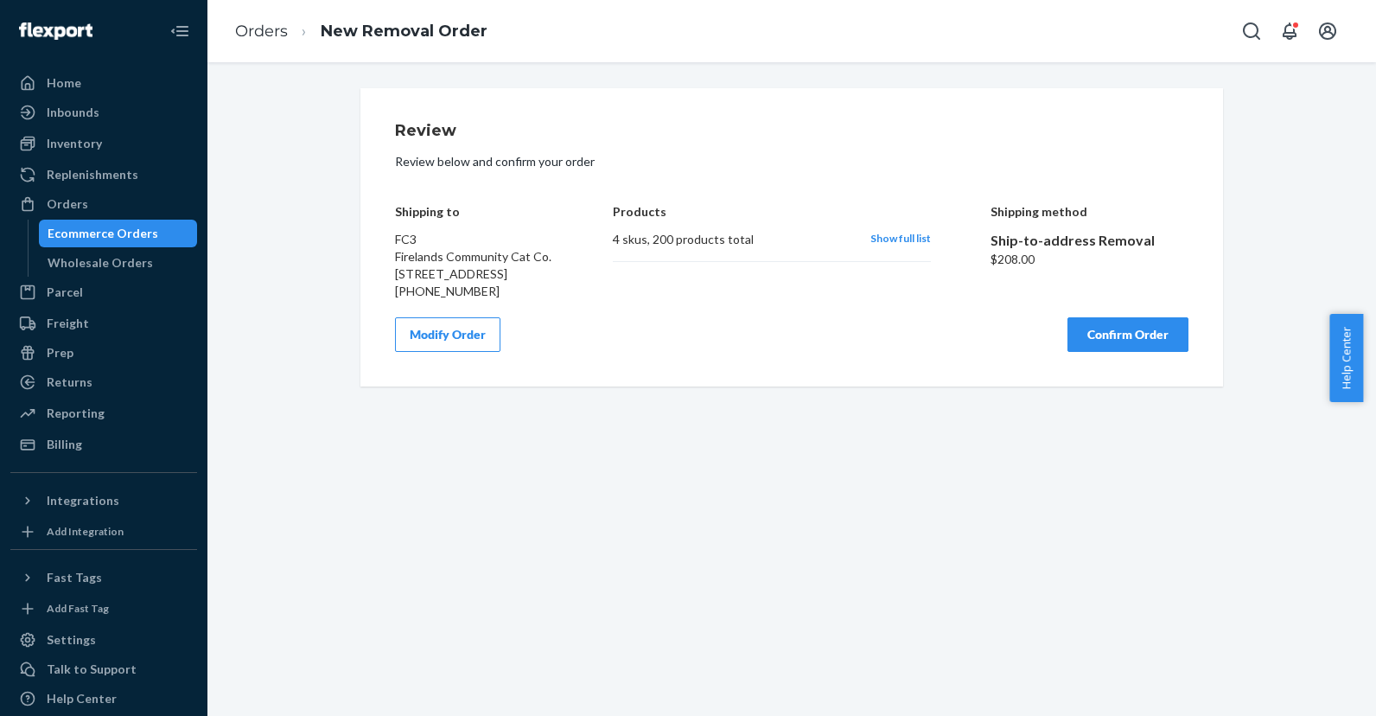
scroll to position [0, 0]
drag, startPoint x: 643, startPoint y: 241, endPoint x: 754, endPoint y: 241, distance: 110.6
click at [754, 241] on div "4 skus , 200 products total" at bounding box center [732, 239] width 239 height 17
click at [579, 299] on div "Shipping to FC3 Firelands Community Cat Co. 175 W Main St Norwalk, OH 44857 +1 …" at bounding box center [792, 239] width 794 height 121
click at [1142, 352] on button "Confirm Order" at bounding box center [1128, 334] width 121 height 35
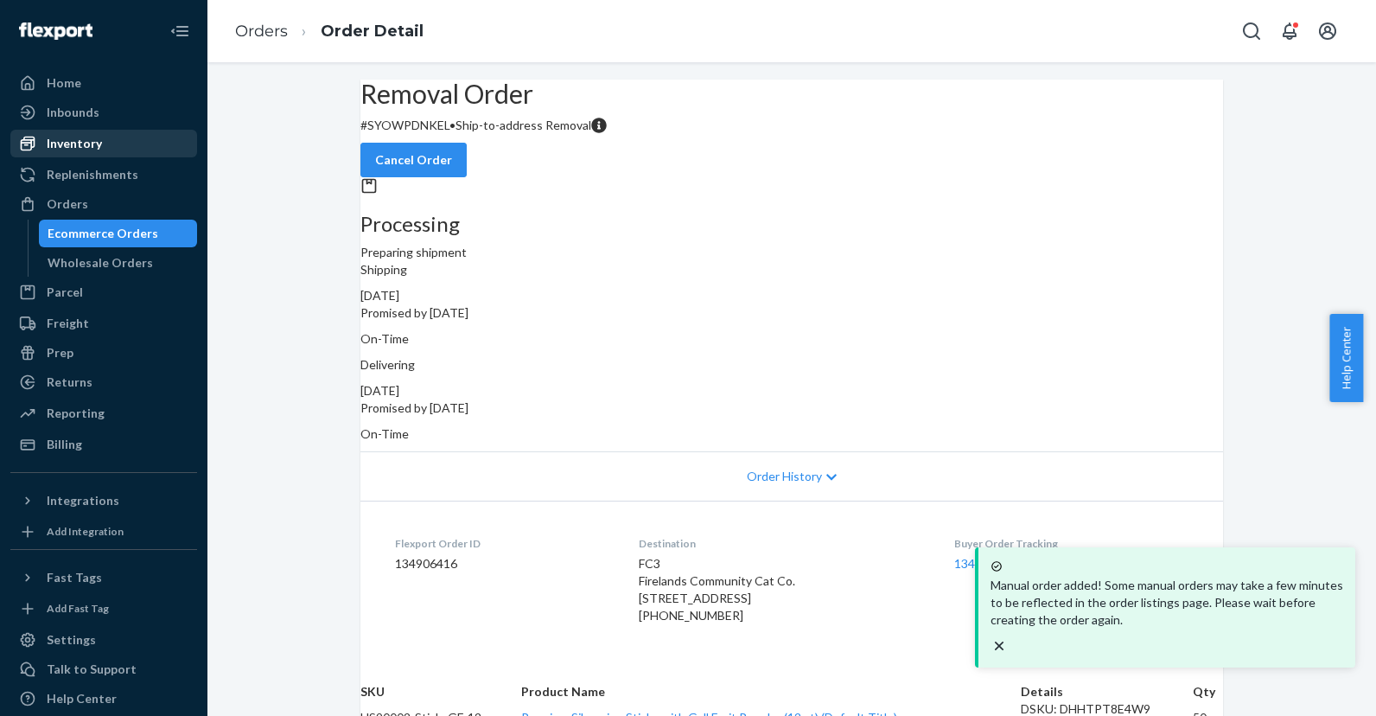
click at [83, 142] on div "Inventory" at bounding box center [74, 143] width 55 height 17
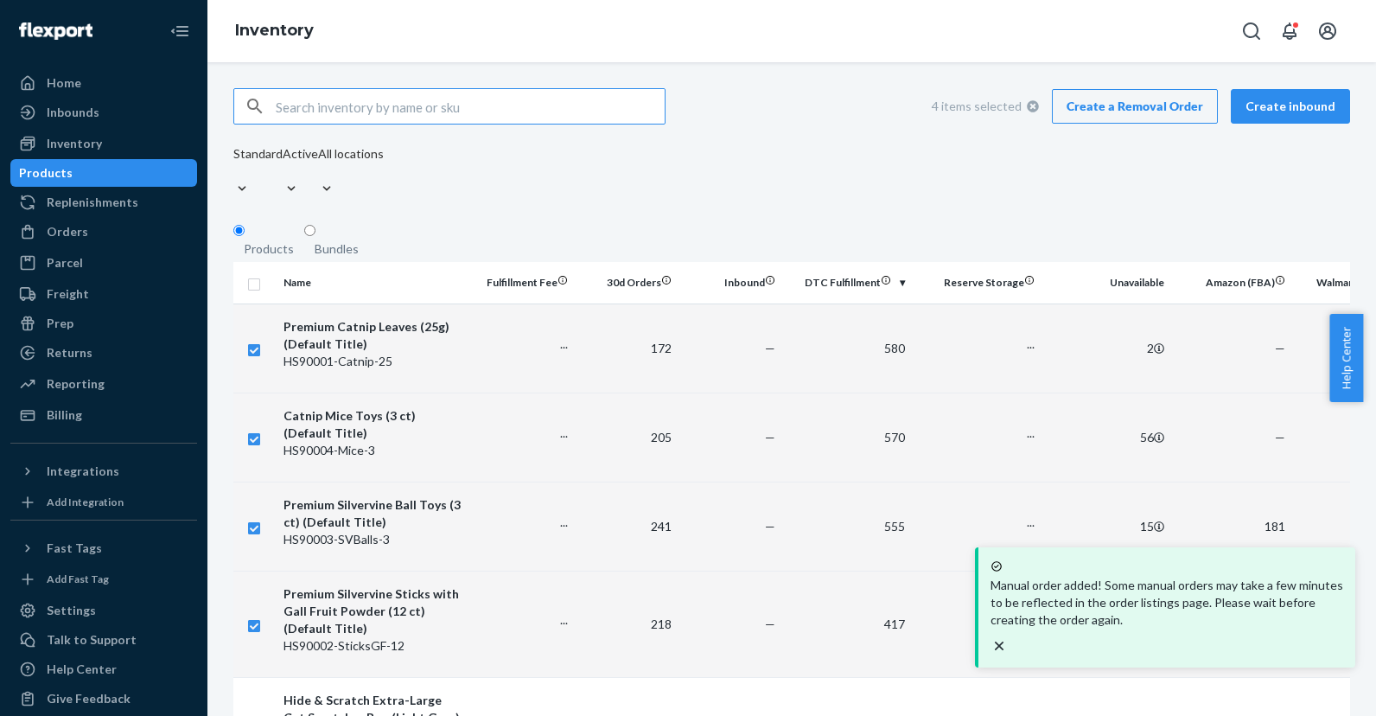
checkbox input "true"
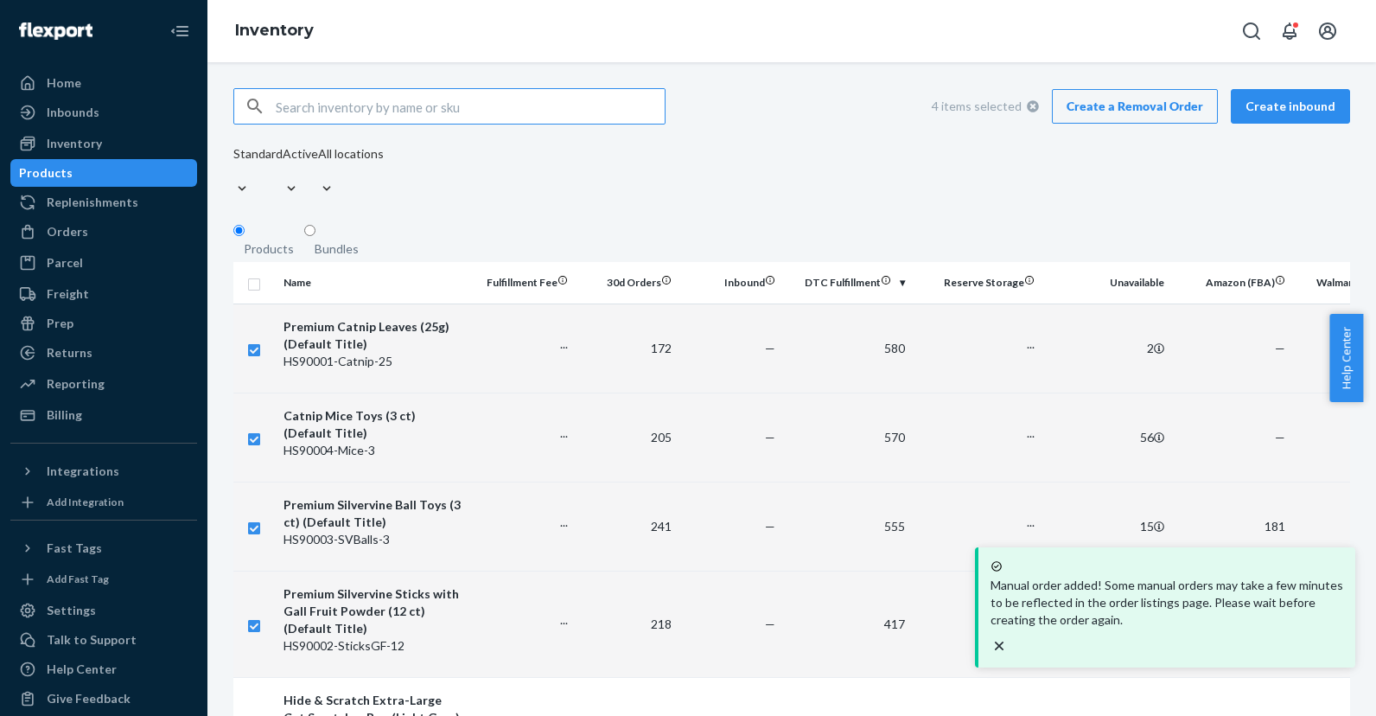
checkbox input "true"
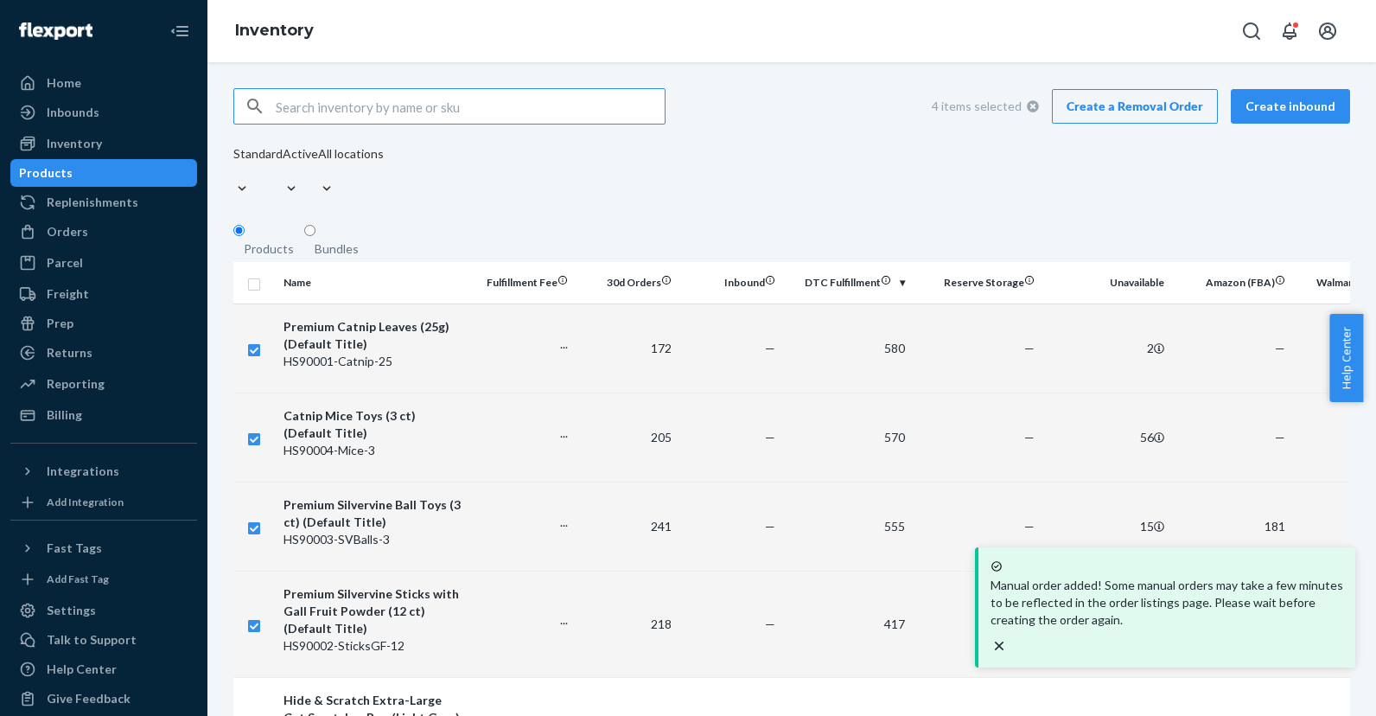
checkbox input "true"
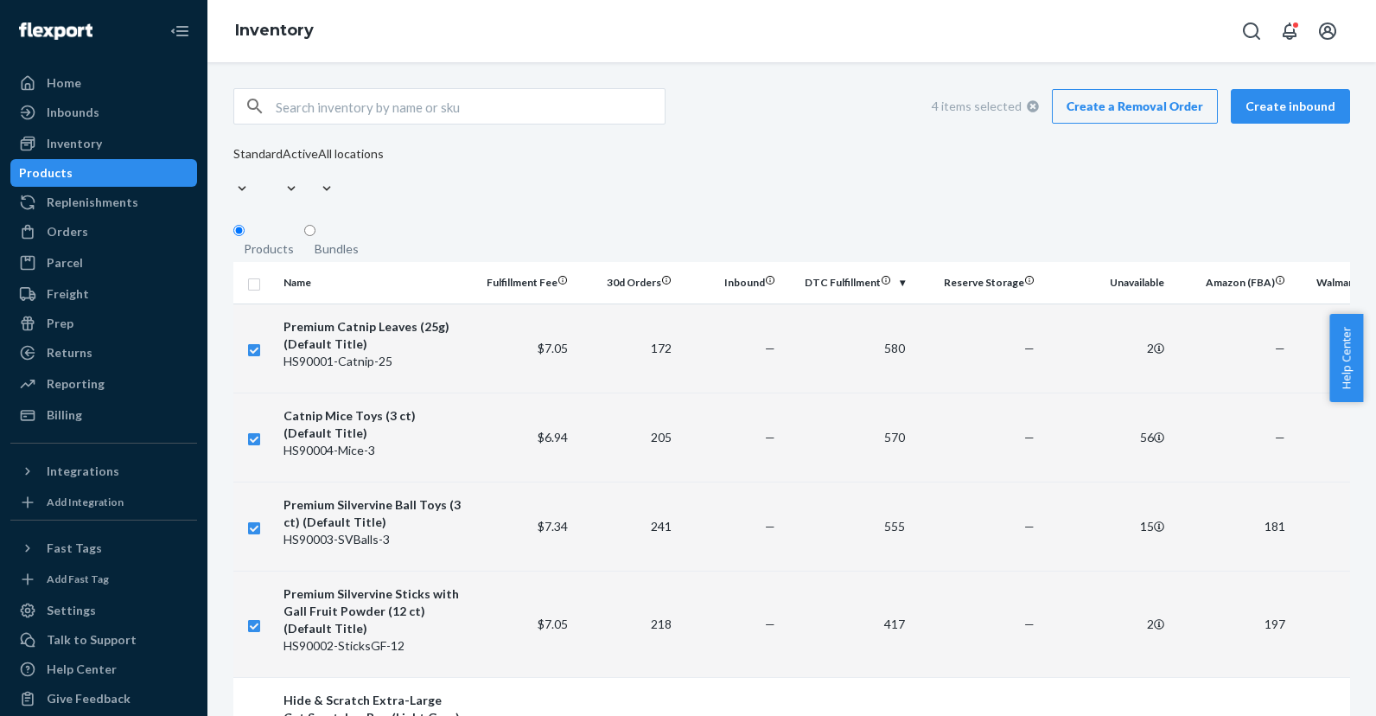
click at [1125, 109] on link "Create a Removal Order" at bounding box center [1135, 106] width 166 height 35
